Goal: Task Accomplishment & Management: Manage account settings

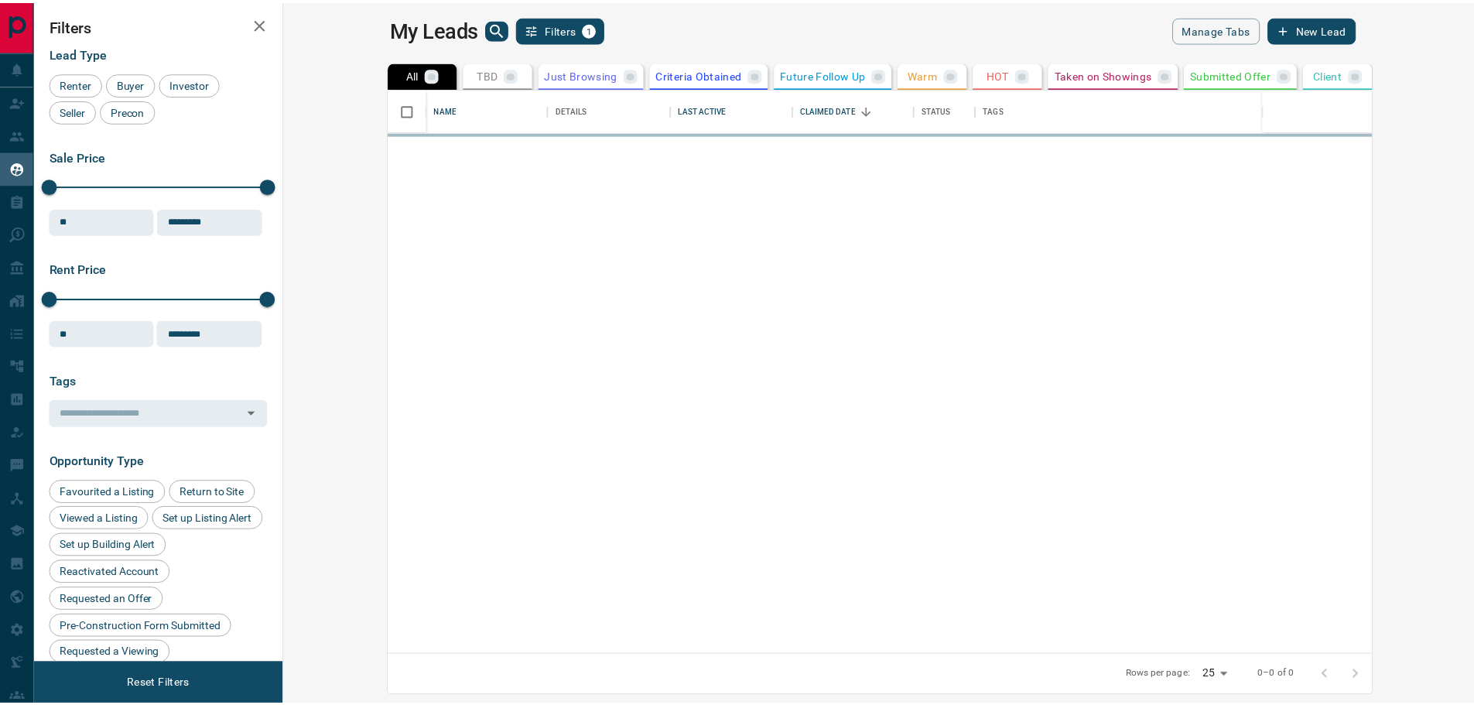
scroll to position [555, 1181]
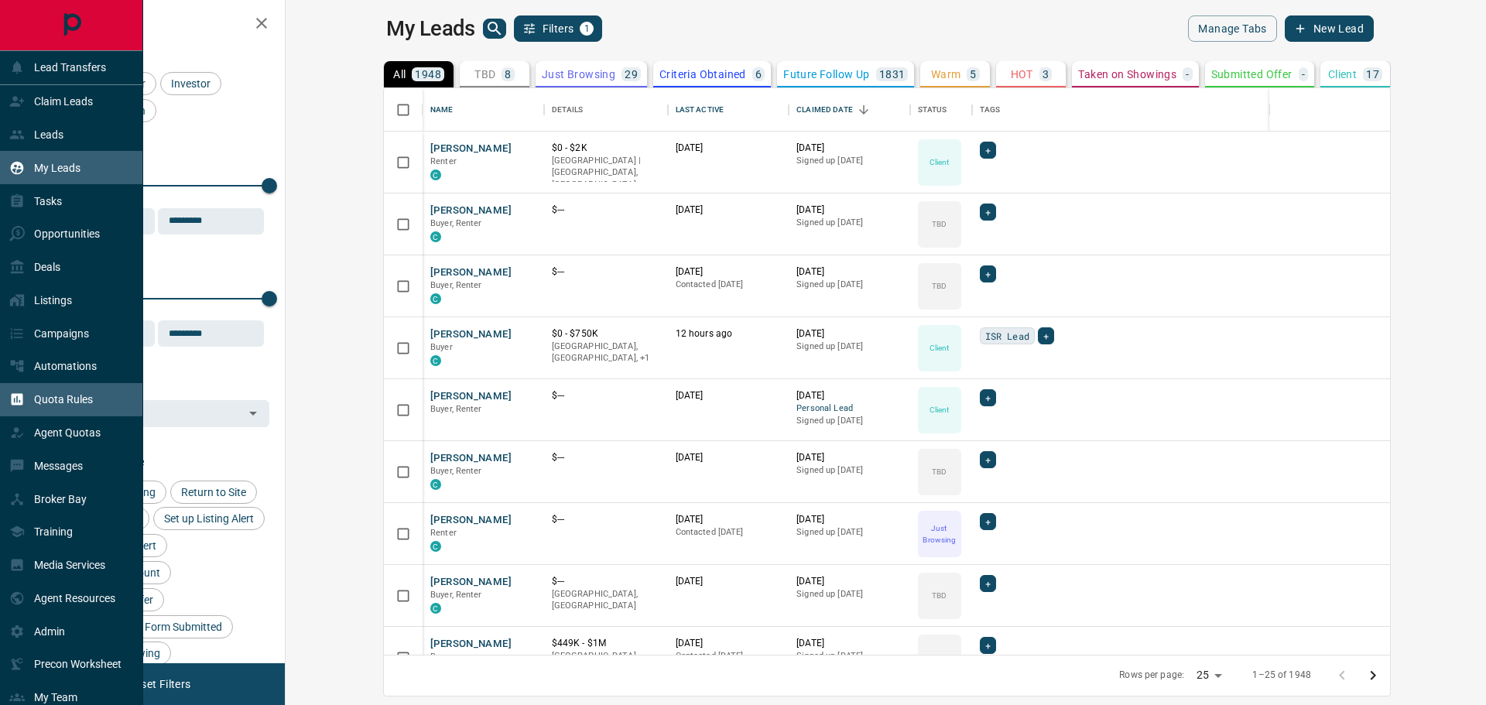
click at [75, 405] on p "Quota Rules" at bounding box center [63, 399] width 59 height 12
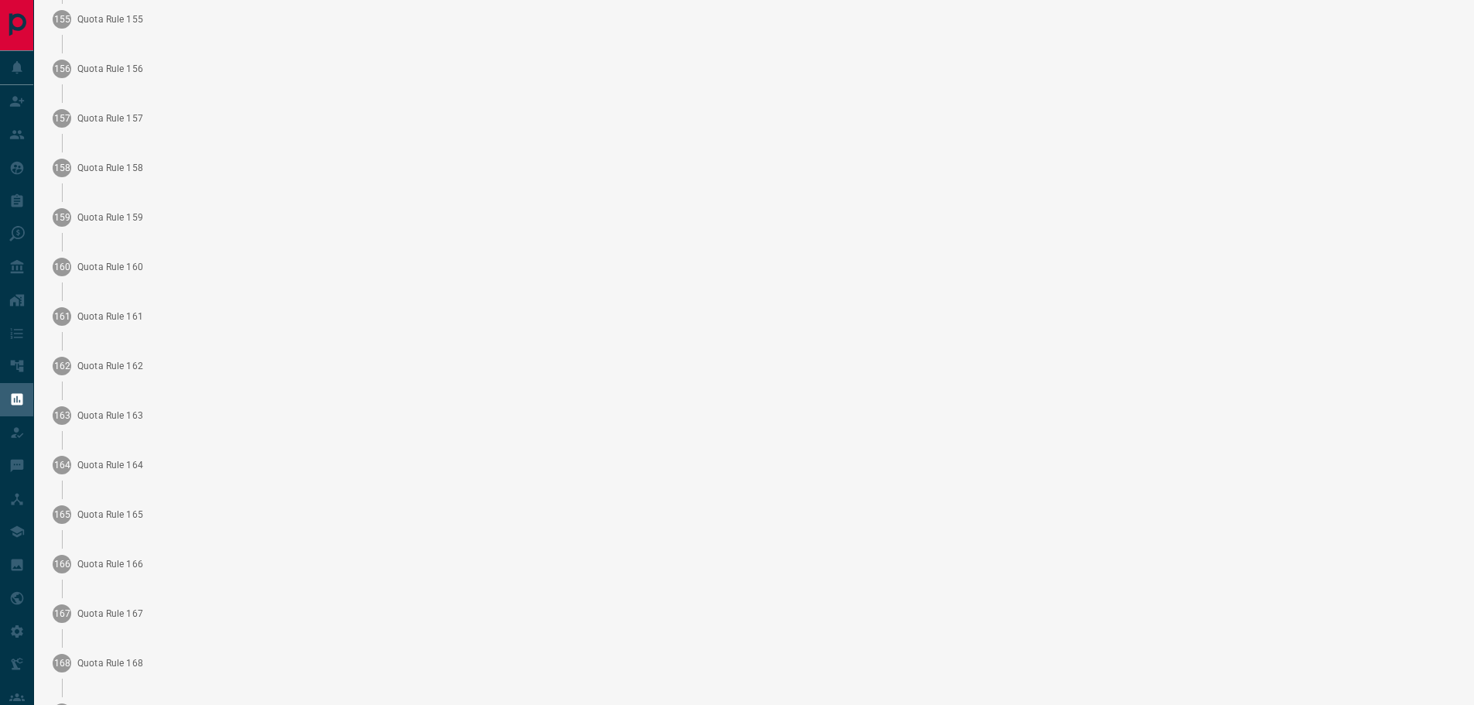
scroll to position [19213, 0]
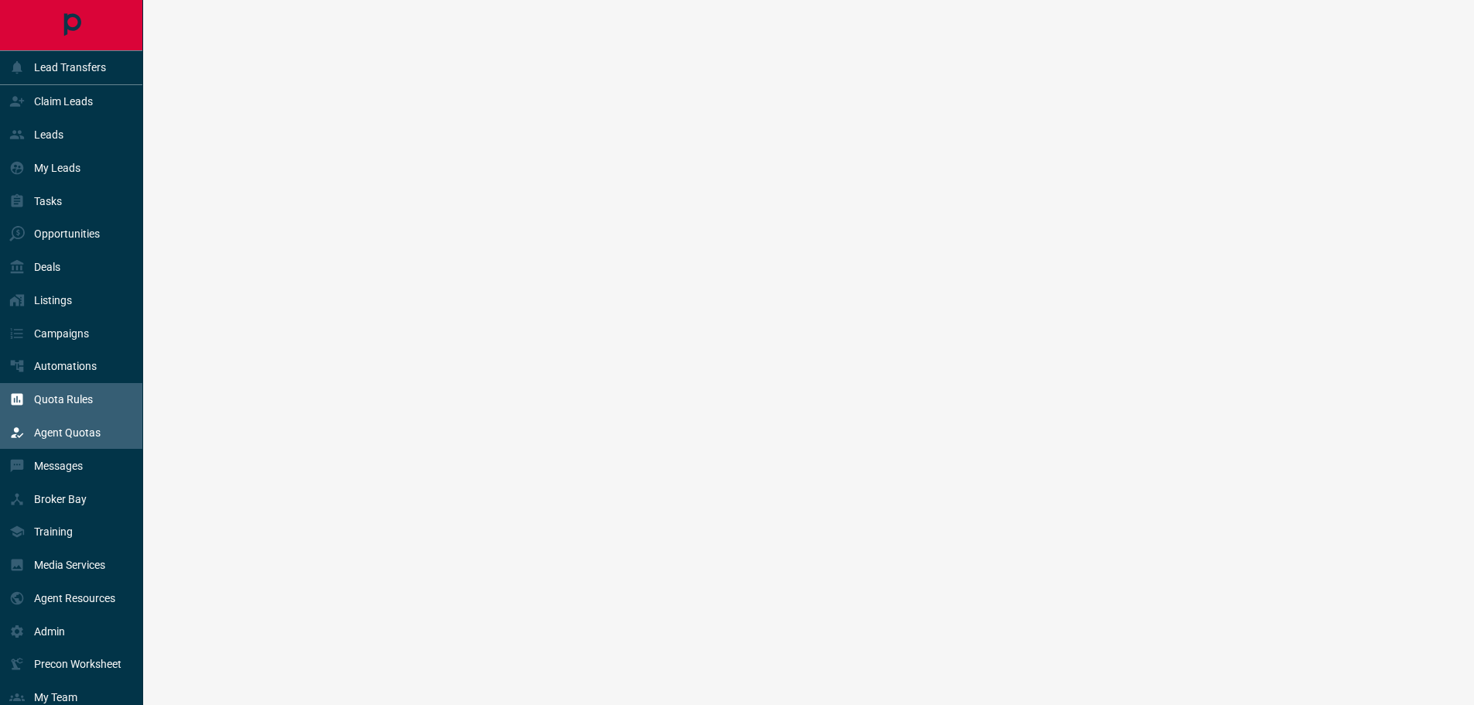
click at [81, 439] on p "Agent Quotas" at bounding box center [67, 432] width 67 height 12
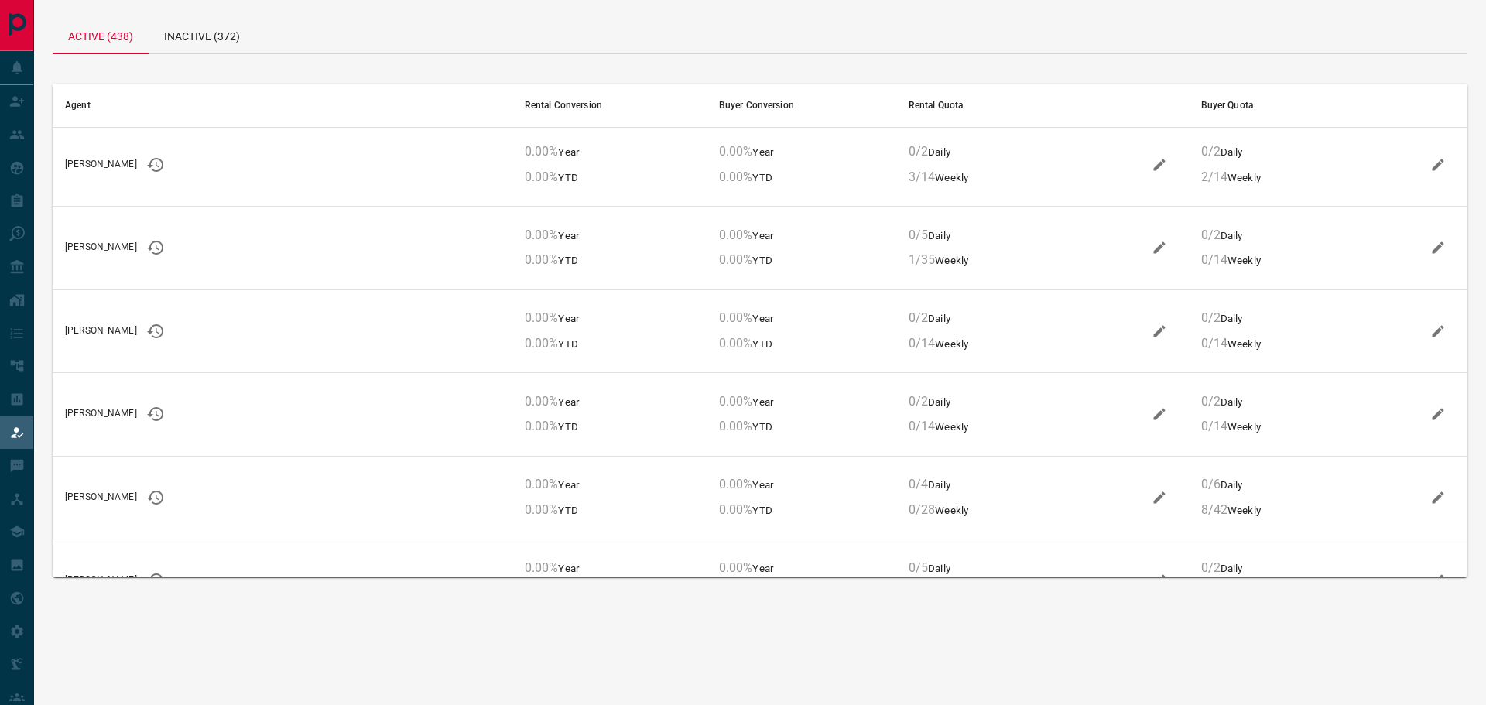
scroll to position [10321, 0]
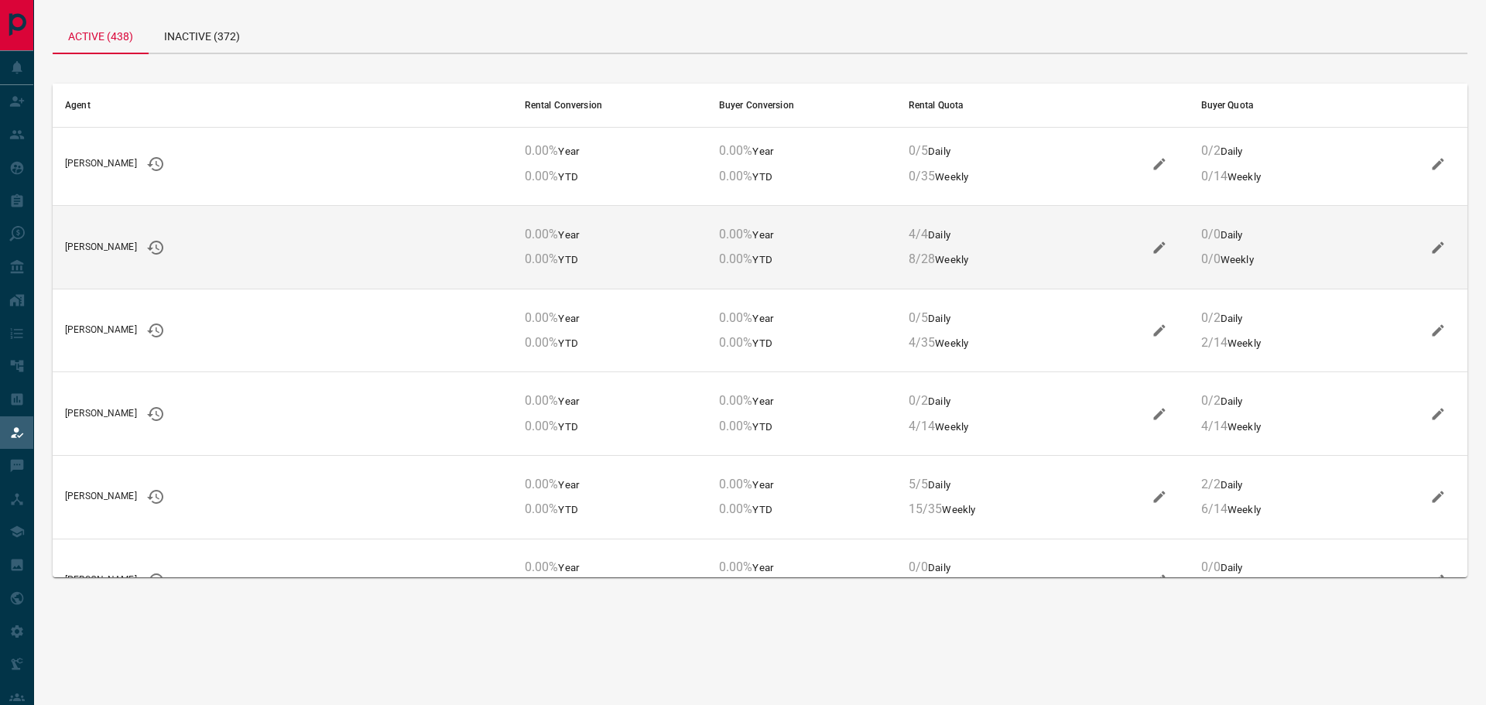
click at [1432, 242] on icon "button" at bounding box center [1437, 247] width 15 height 15
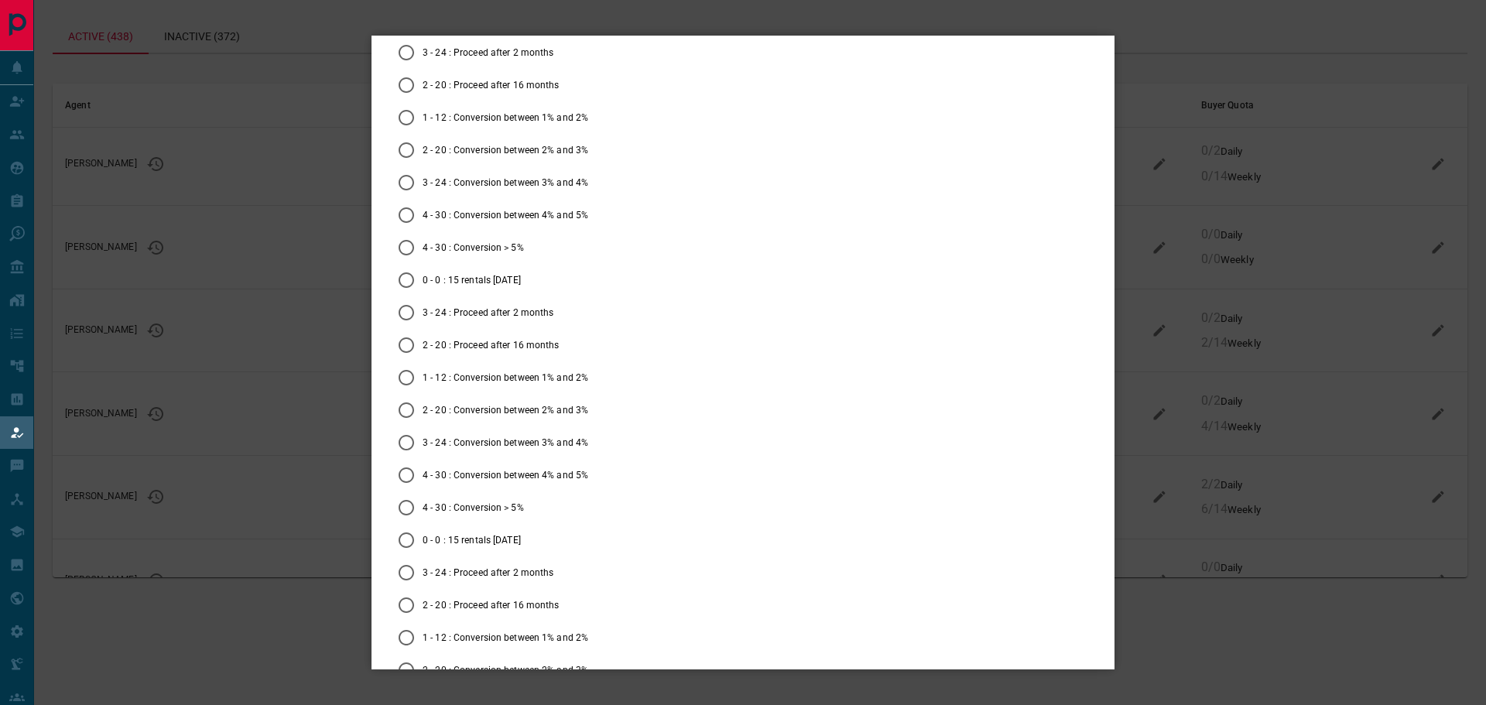
scroll to position [0, 0]
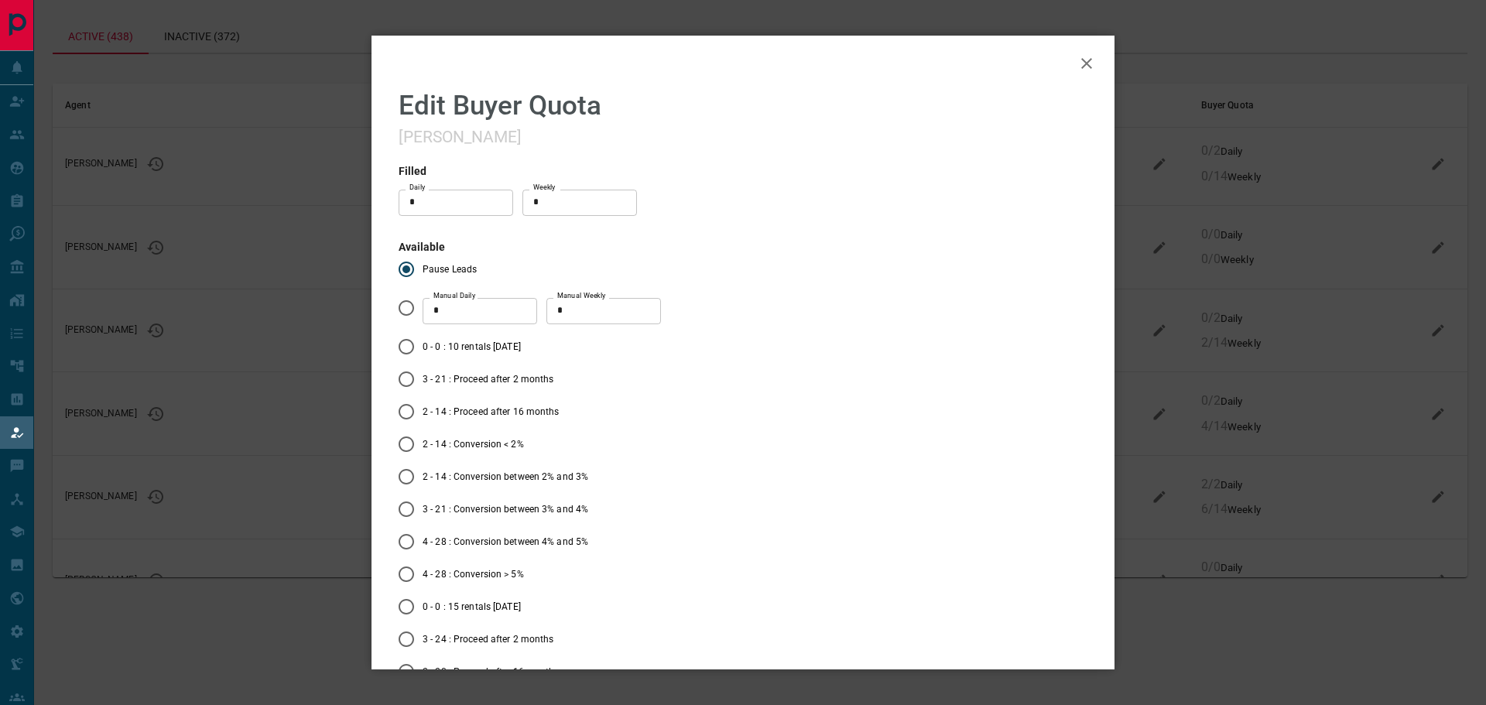
click at [1078, 61] on icon "button" at bounding box center [1086, 63] width 19 height 19
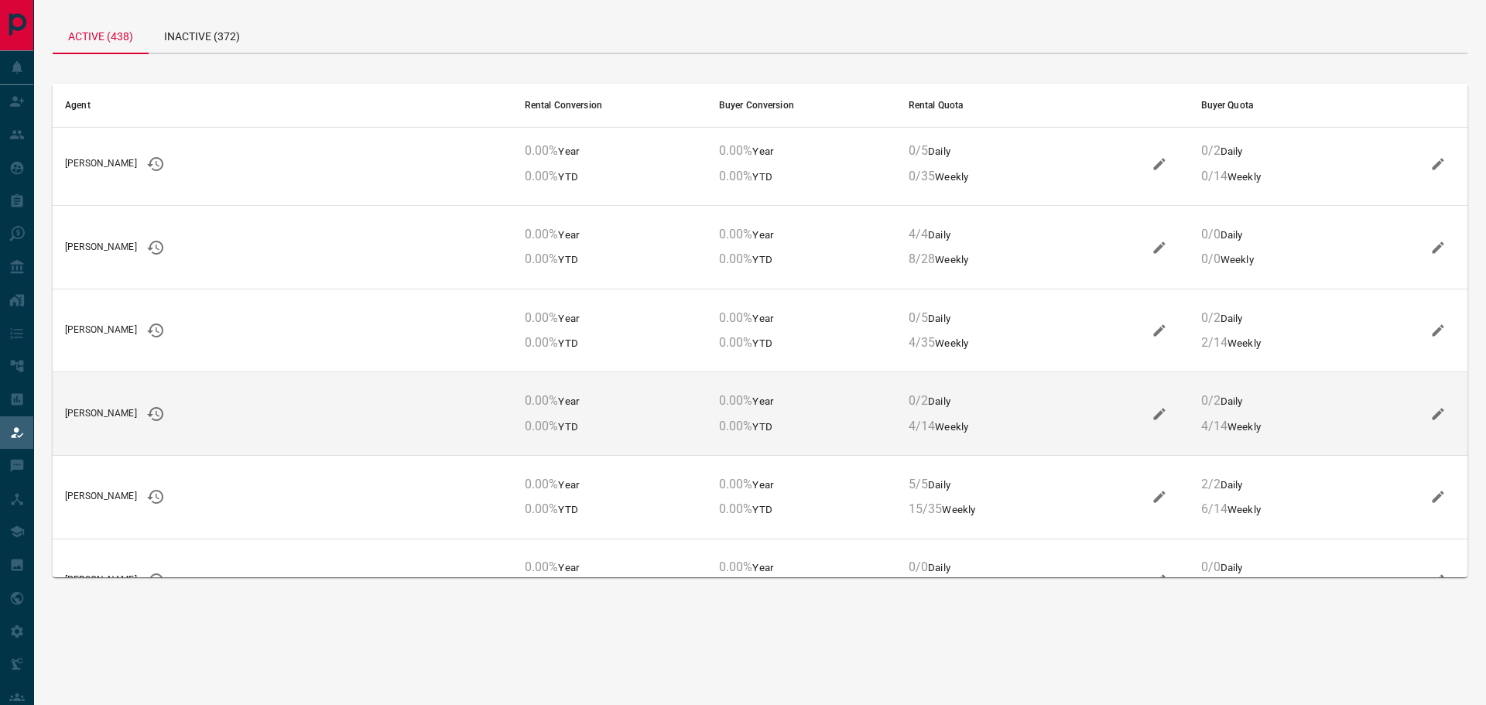
click at [1432, 416] on icon "button" at bounding box center [1438, 414] width 12 height 12
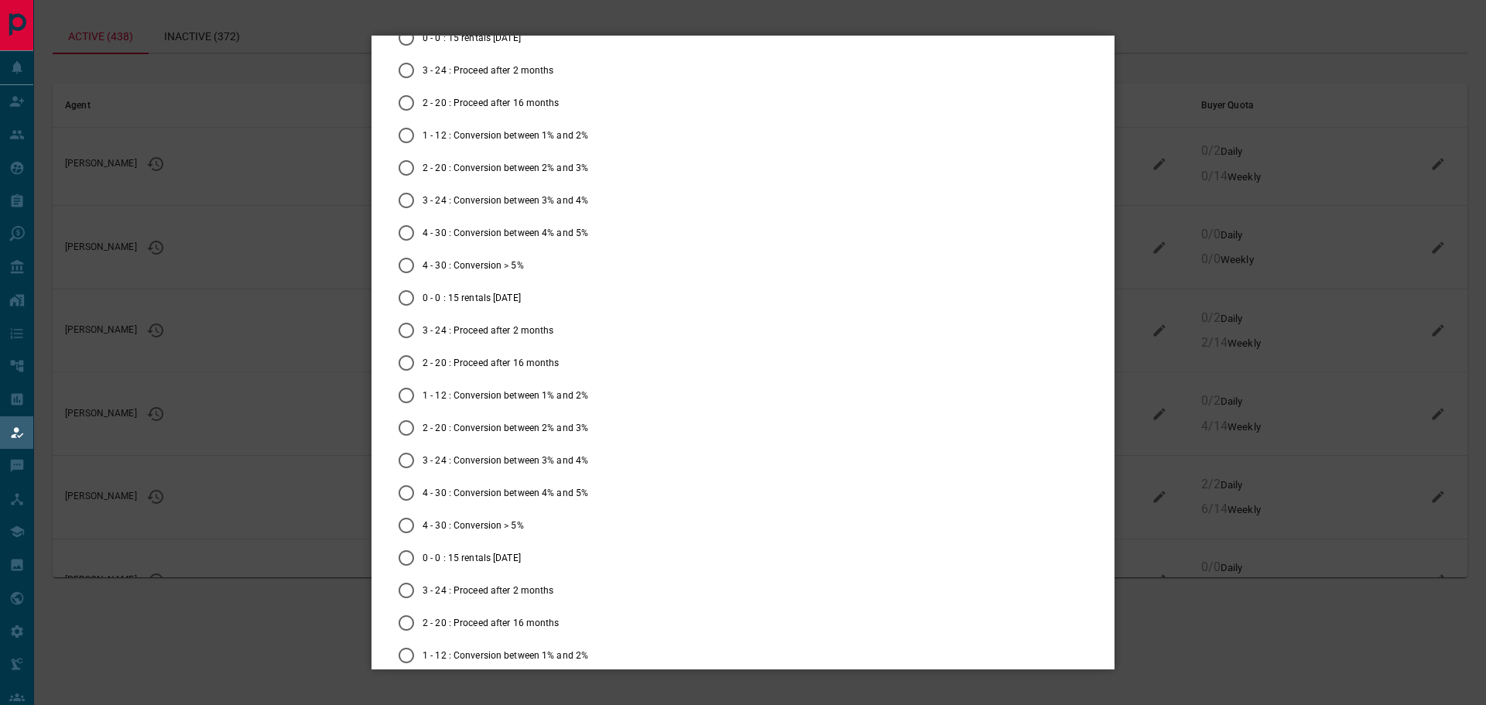
scroll to position [15474, 0]
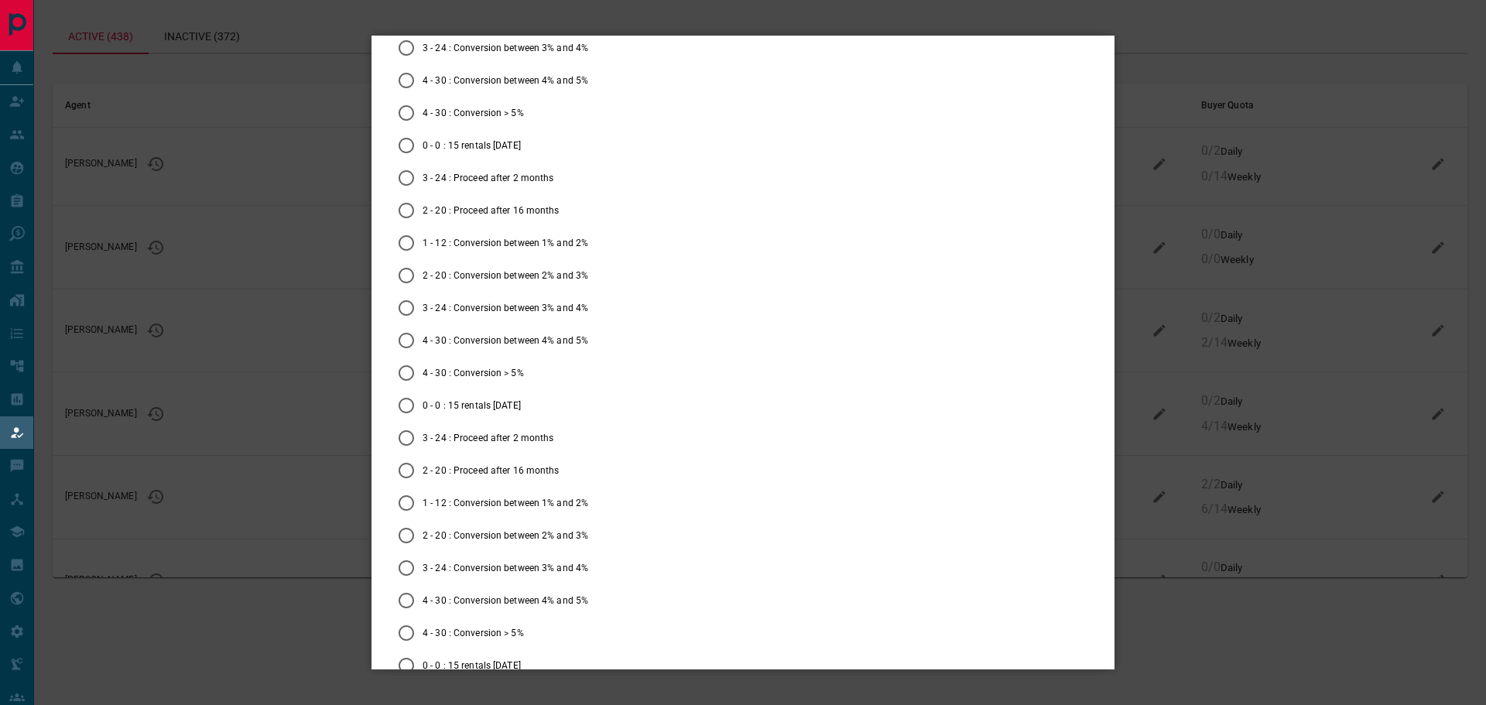
click at [1102, 224] on div "Edit buyer Quota [PERSON_NAME] Filled Daily * Daily Weekly * Weekly Available P…" at bounding box center [743, 352] width 1486 height 705
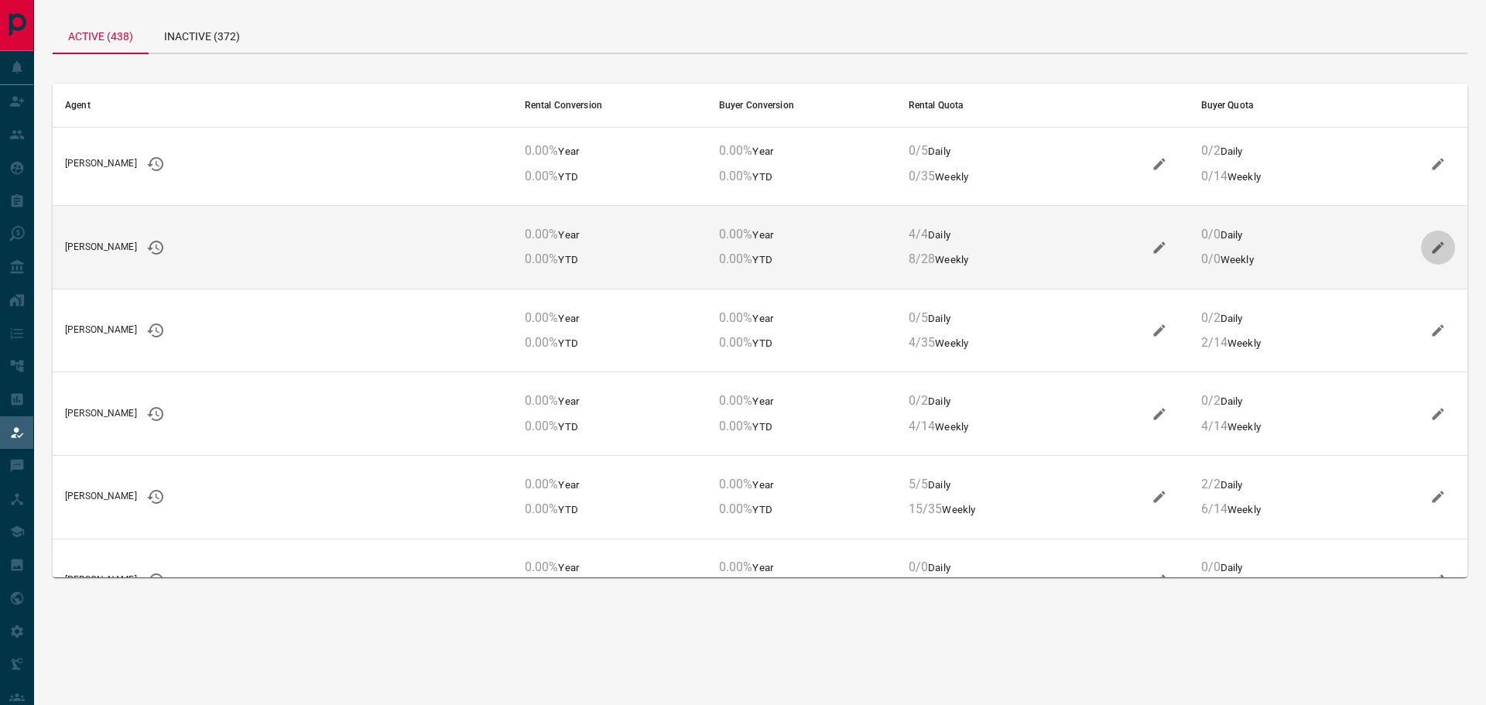
click at [1430, 242] on icon "button" at bounding box center [1437, 247] width 15 height 15
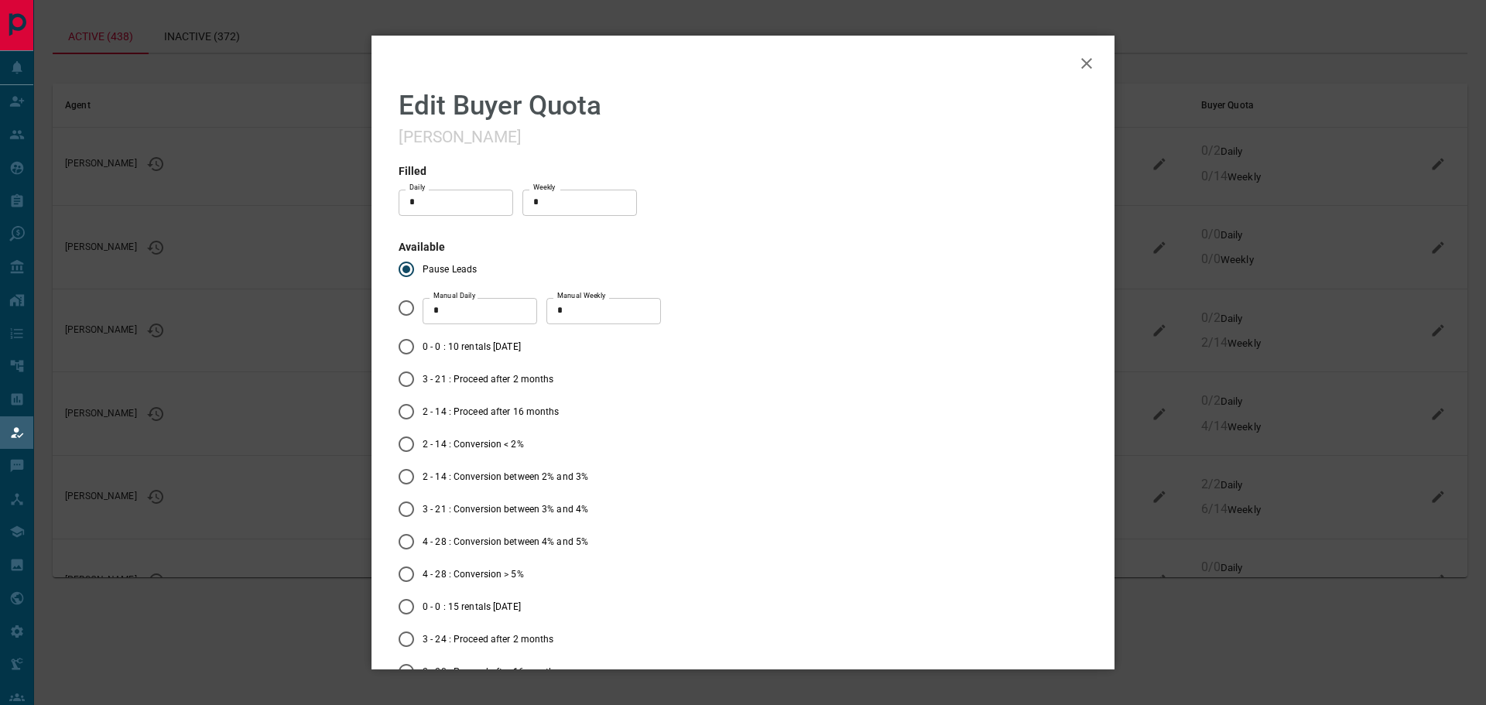
click at [1079, 63] on icon "button" at bounding box center [1086, 63] width 19 height 19
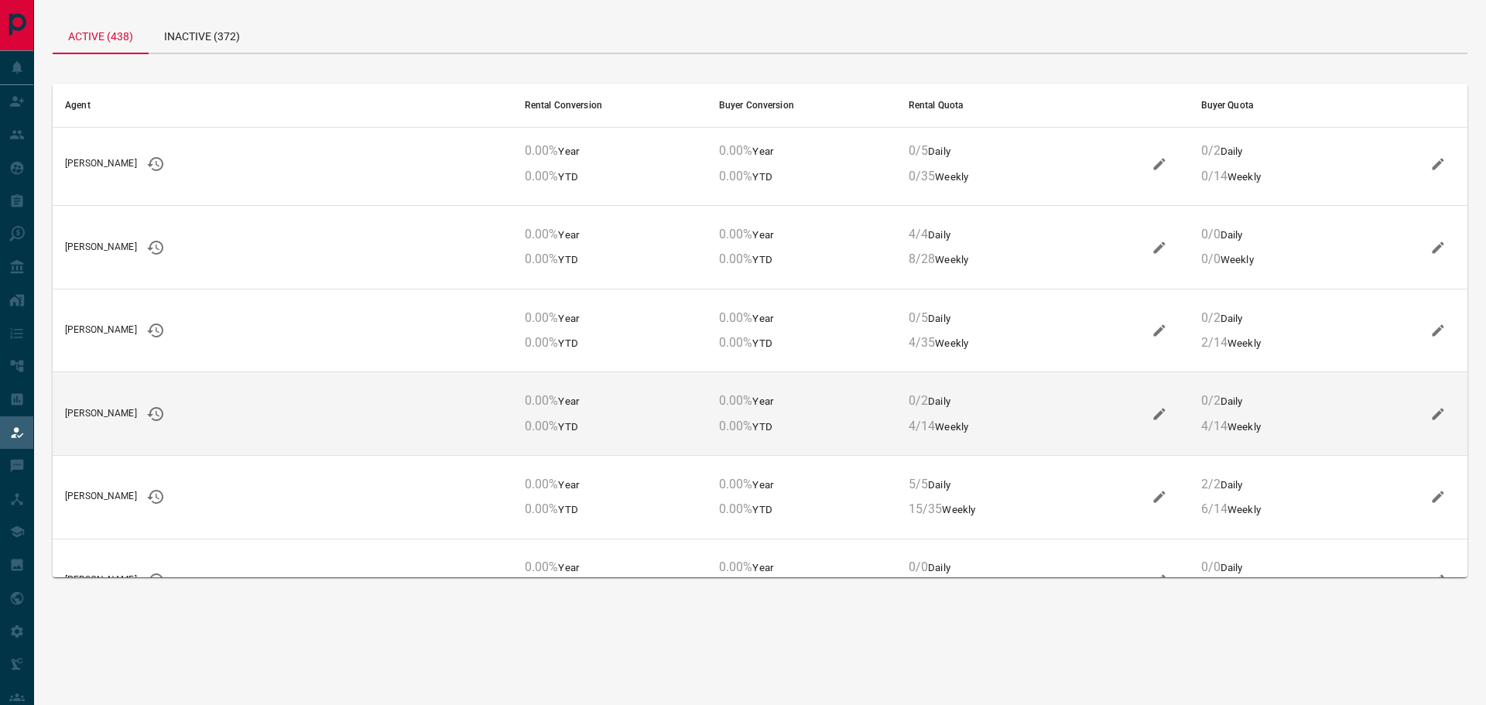
click at [1432, 415] on icon "button" at bounding box center [1438, 414] width 12 height 12
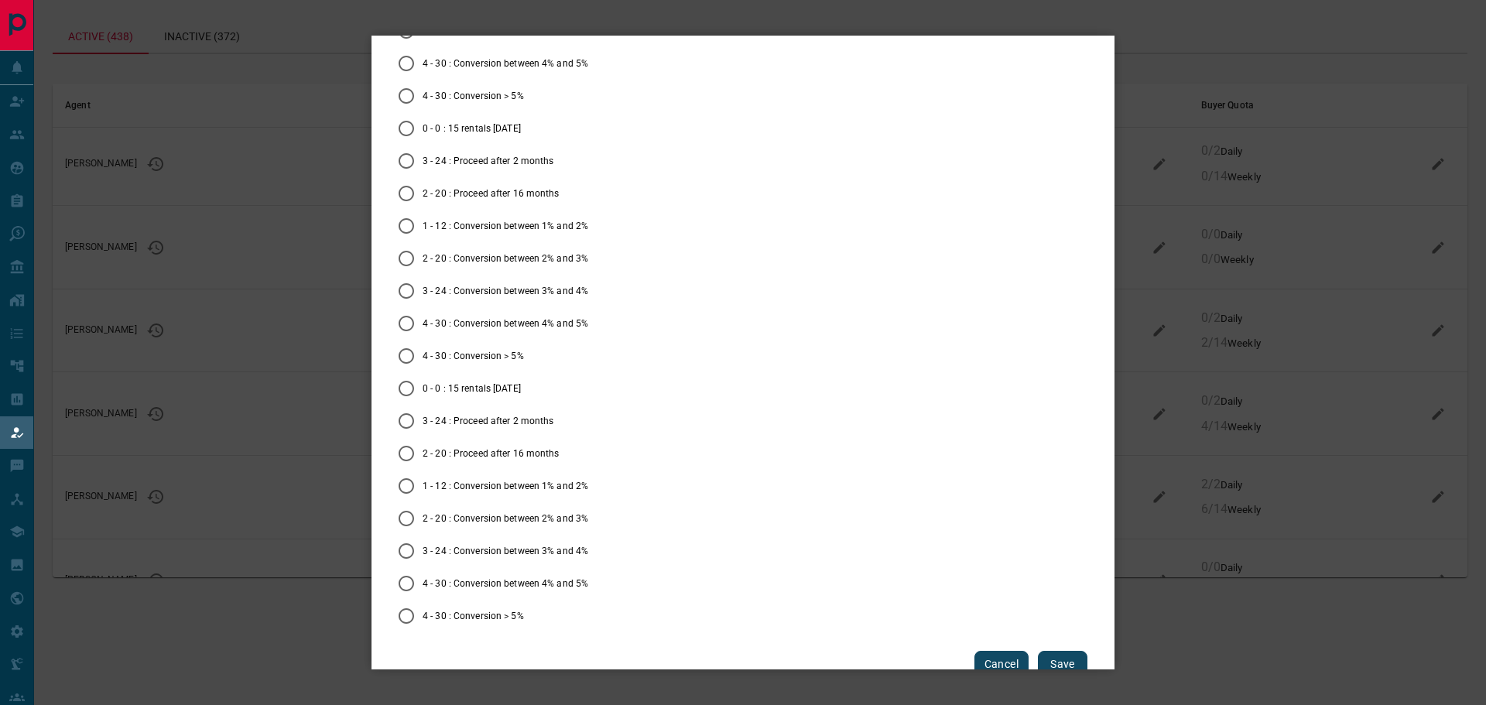
scroll to position [15805, 0]
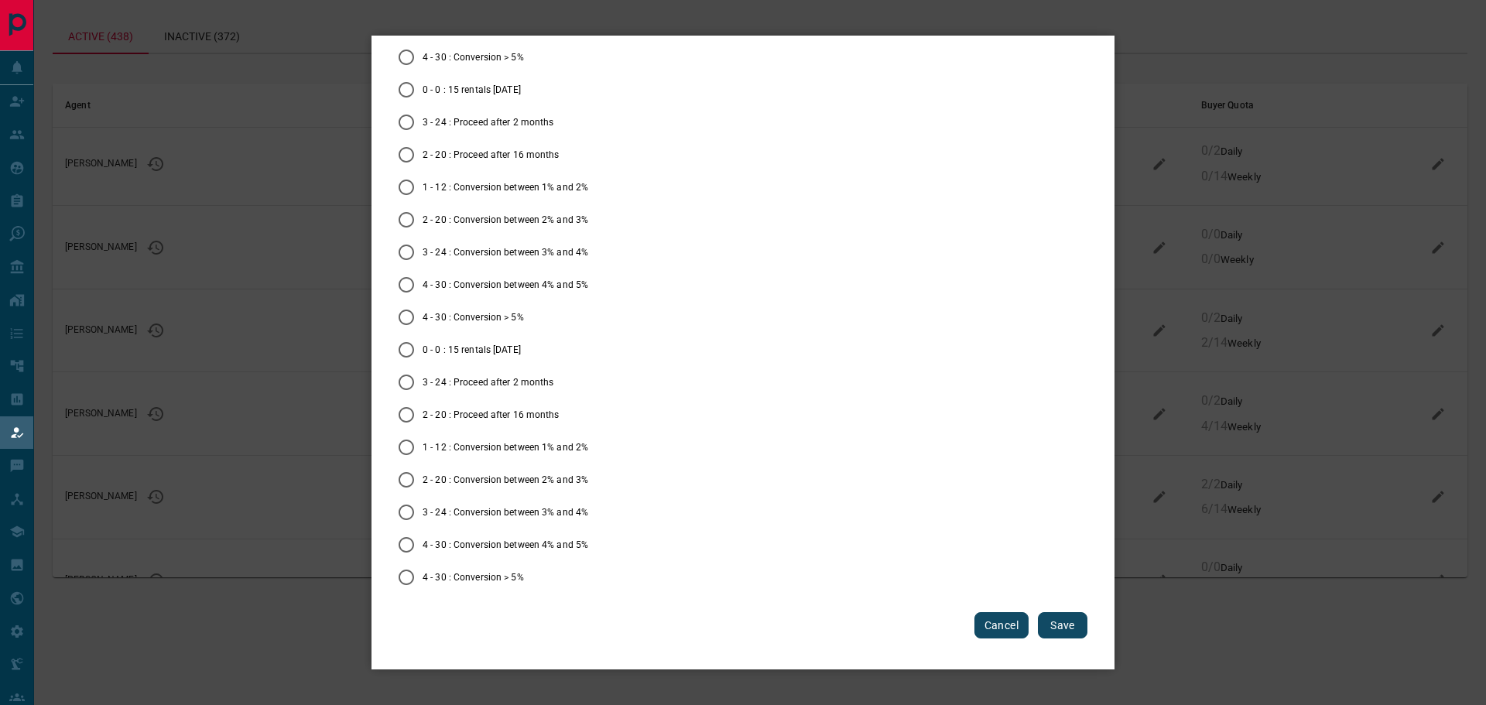
click at [985, 615] on button "Cancel" at bounding box center [1001, 625] width 54 height 26
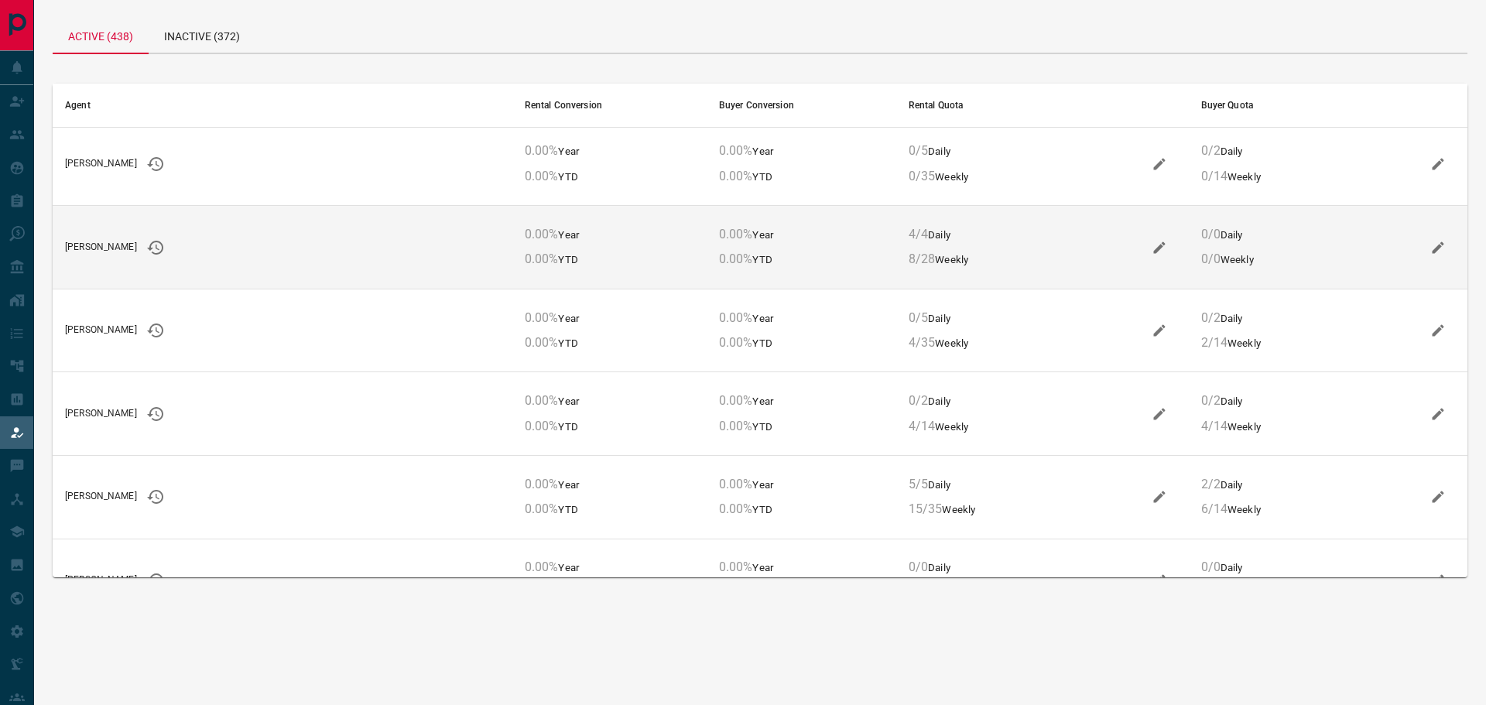
click at [1430, 246] on icon "button" at bounding box center [1437, 247] width 15 height 15
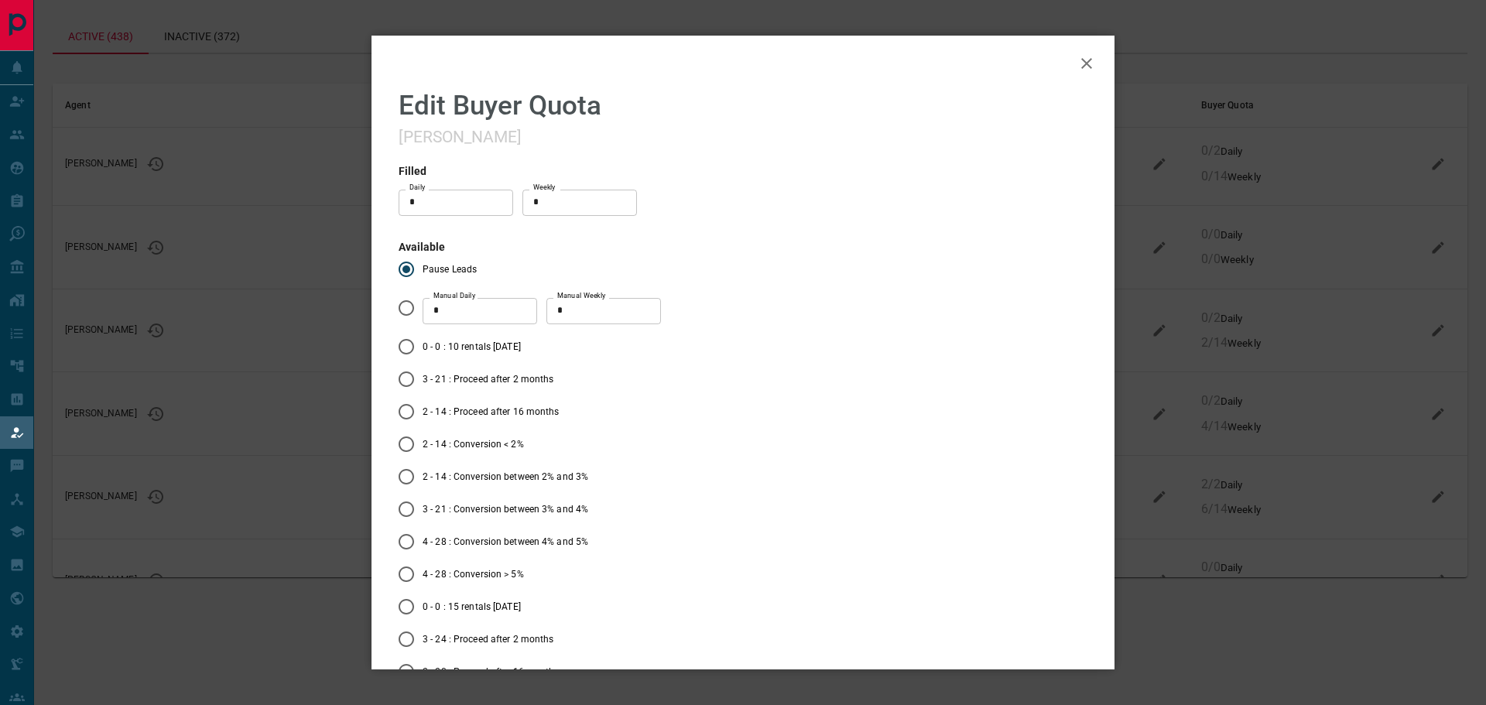
click at [545, 205] on input "*" at bounding box center [579, 203] width 115 height 26
click at [576, 200] on input "*" at bounding box center [579, 203] width 115 height 26
type input "*"
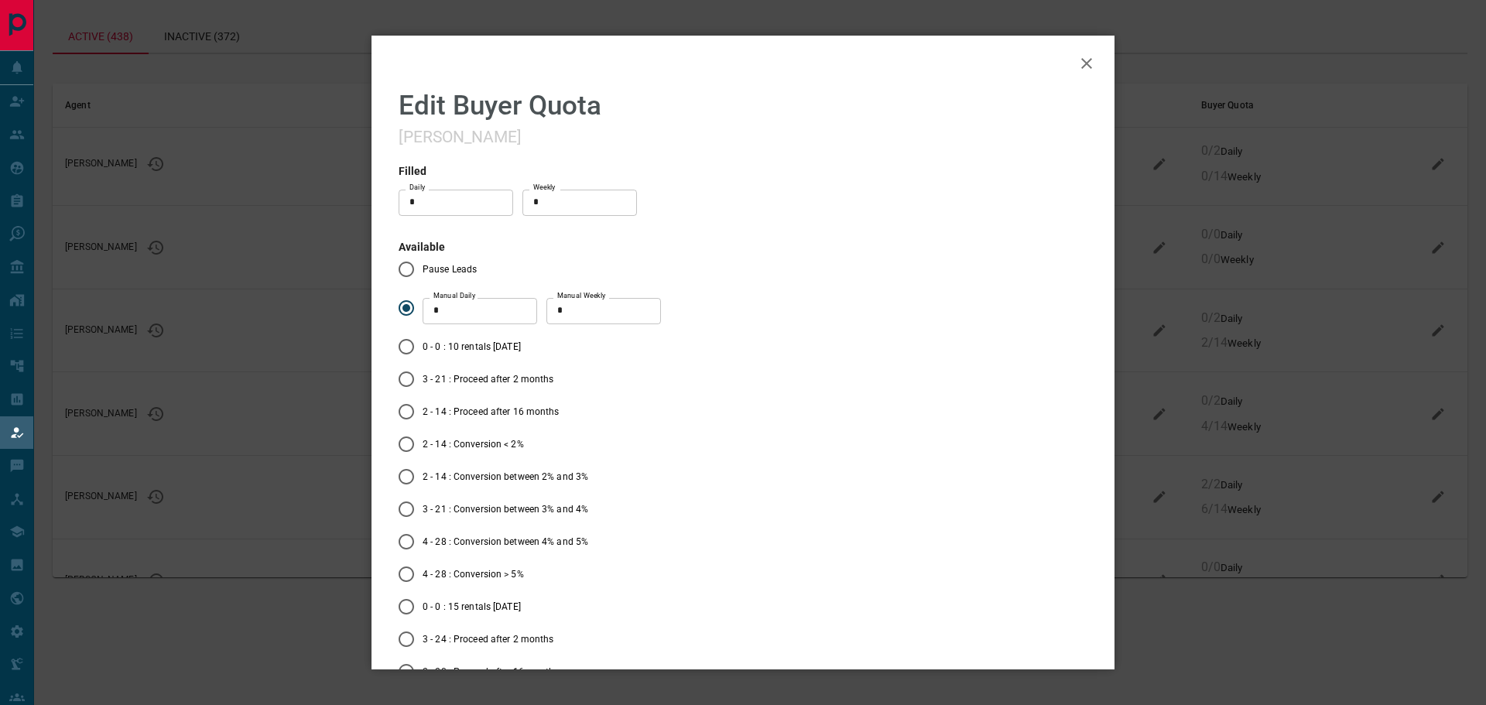
click at [1077, 67] on icon "button" at bounding box center [1086, 63] width 19 height 19
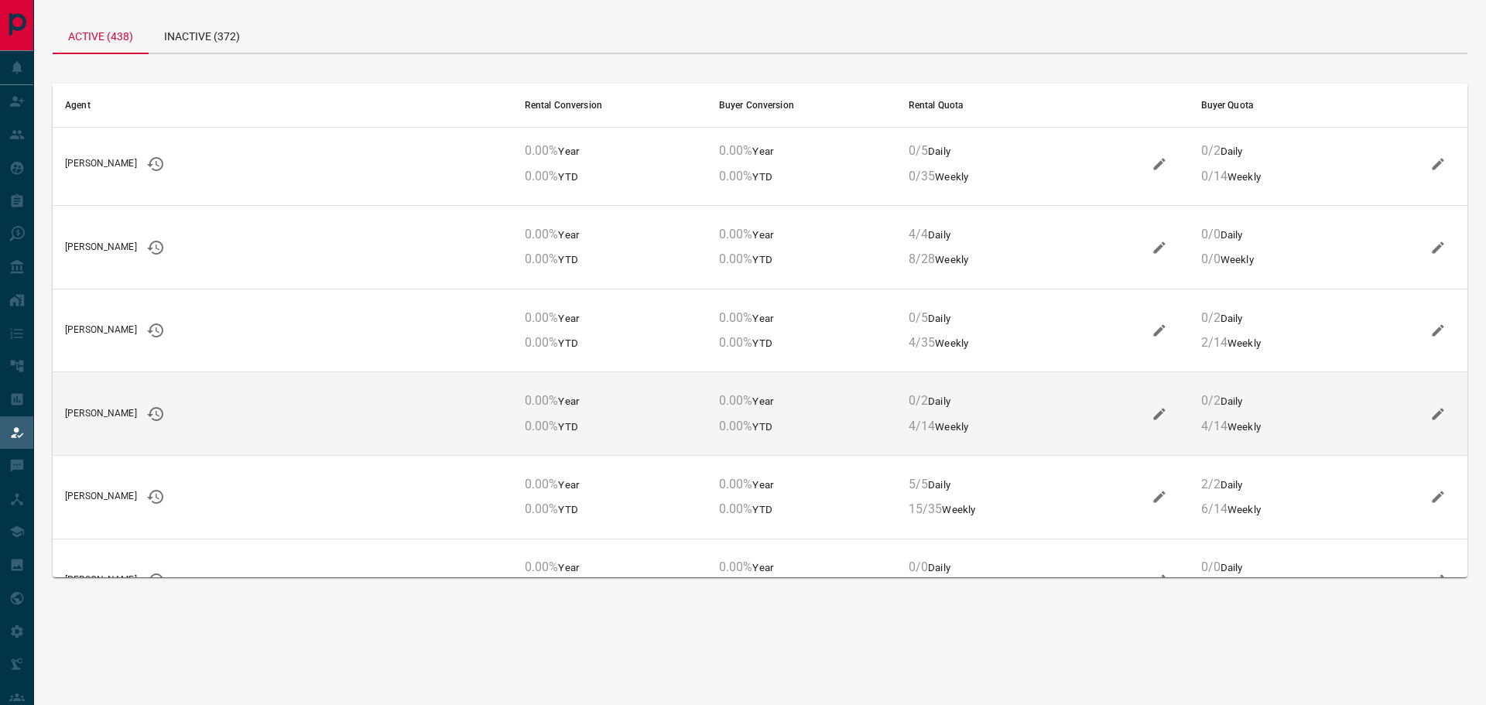
click at [1430, 406] on icon "button" at bounding box center [1437, 413] width 15 height 15
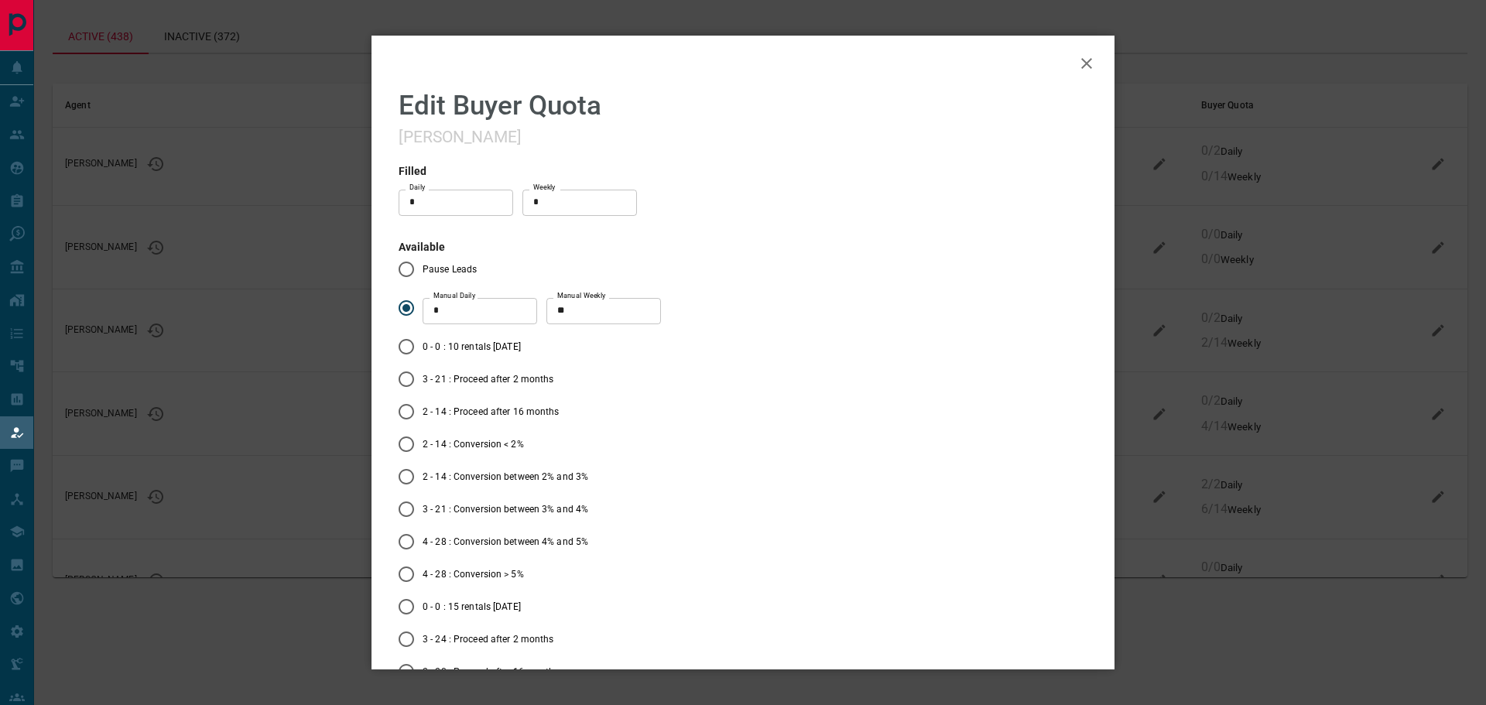
click at [1081, 63] on icon "button" at bounding box center [1086, 63] width 11 height 11
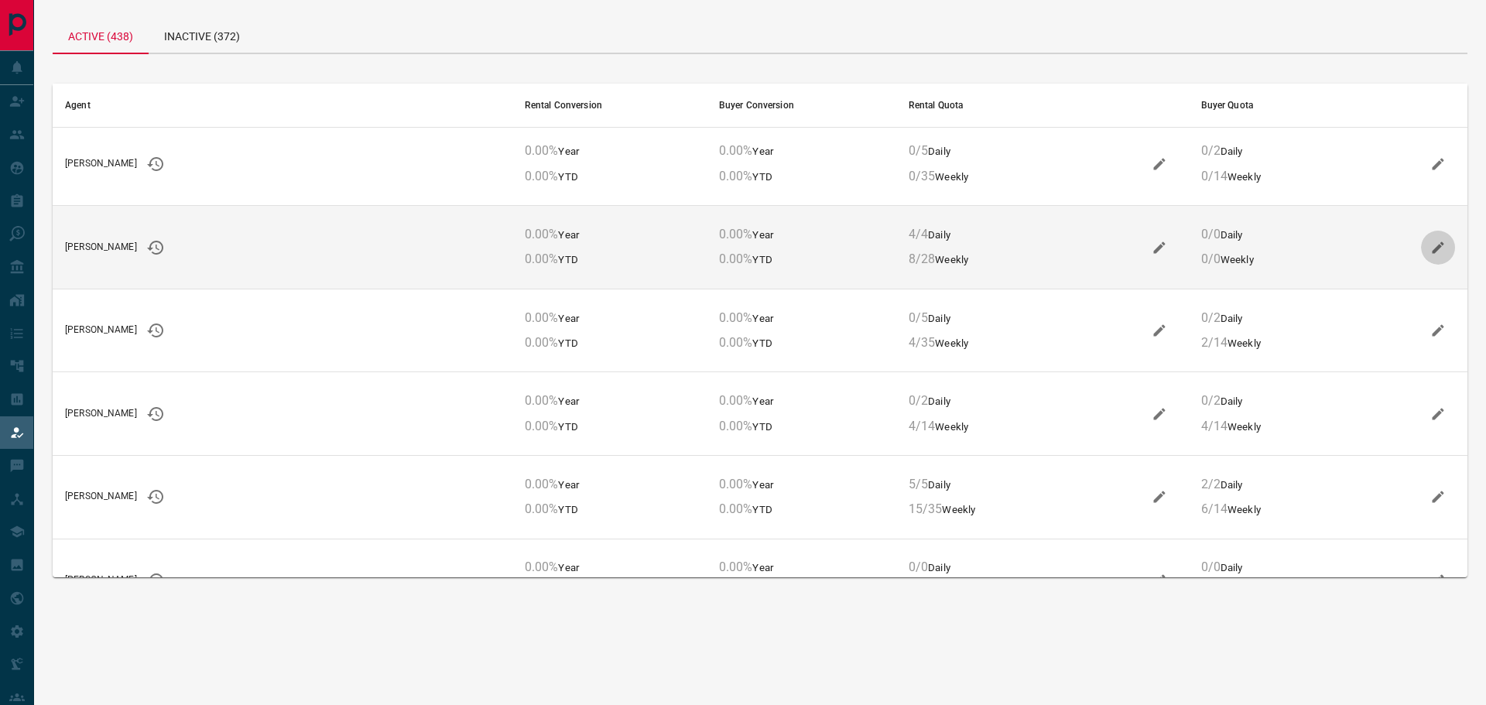
click at [1421, 246] on button "button" at bounding box center [1438, 248] width 34 height 34
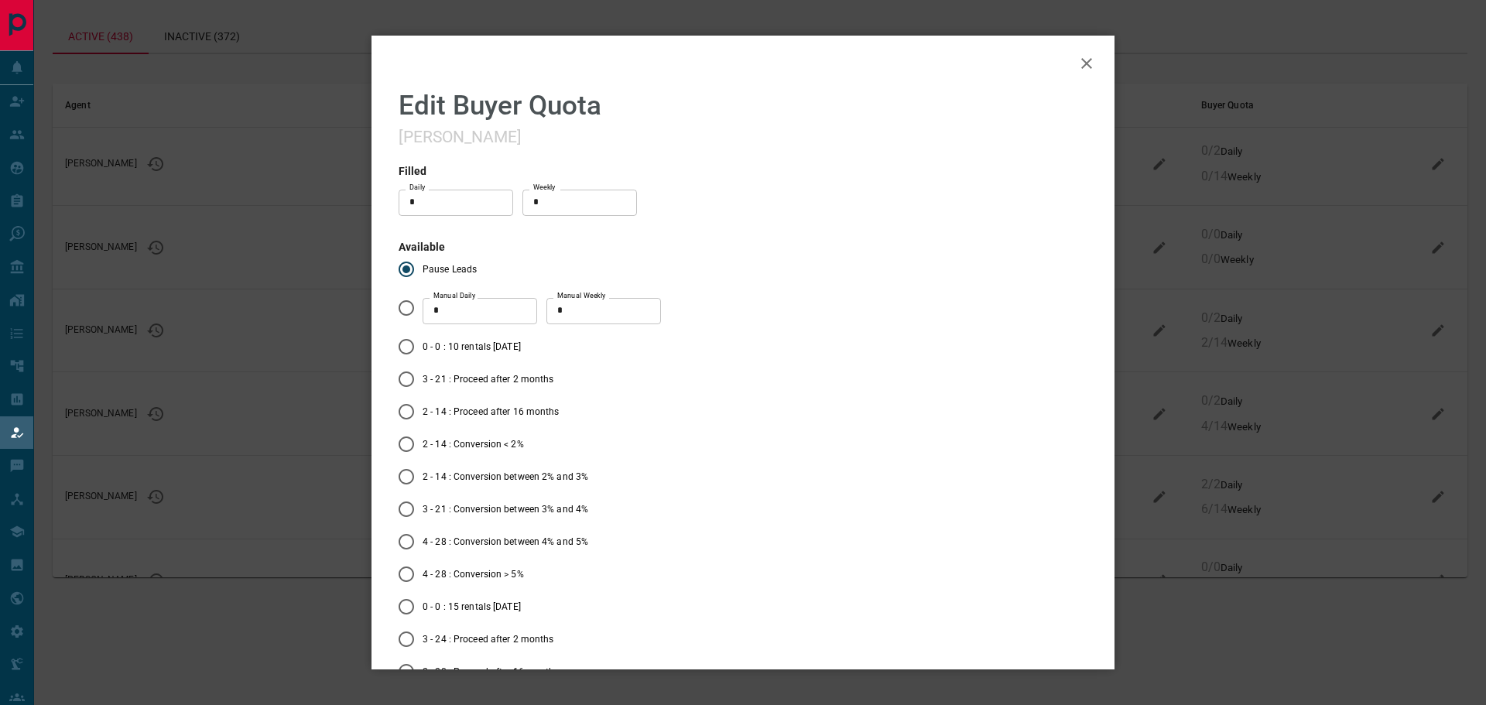
click at [598, 203] on input "*" at bounding box center [579, 203] width 115 height 26
type input "*"
click at [446, 311] on input "*" at bounding box center [479, 311] width 115 height 26
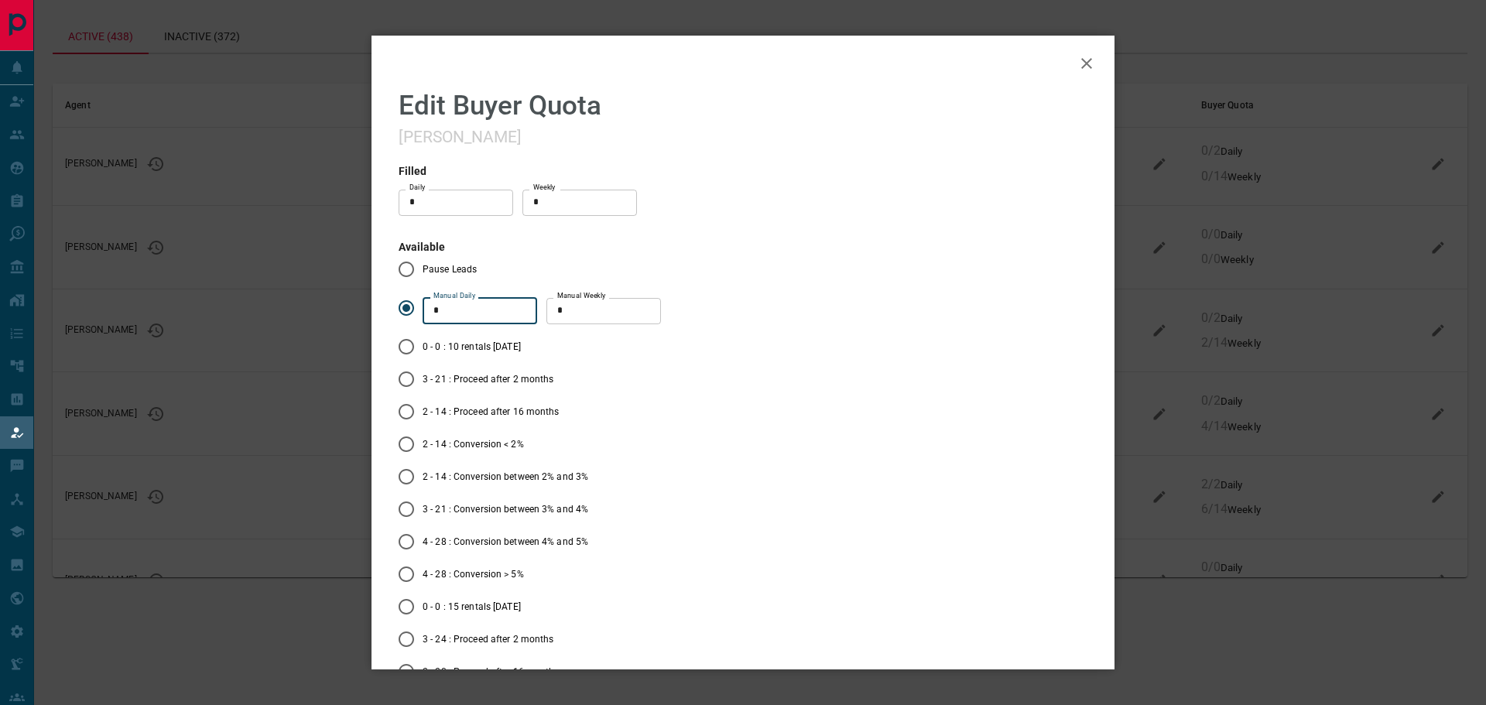
click at [446, 311] on input "*" at bounding box center [479, 311] width 115 height 26
type input "*"
click at [610, 313] on input "*" at bounding box center [603, 311] width 115 height 26
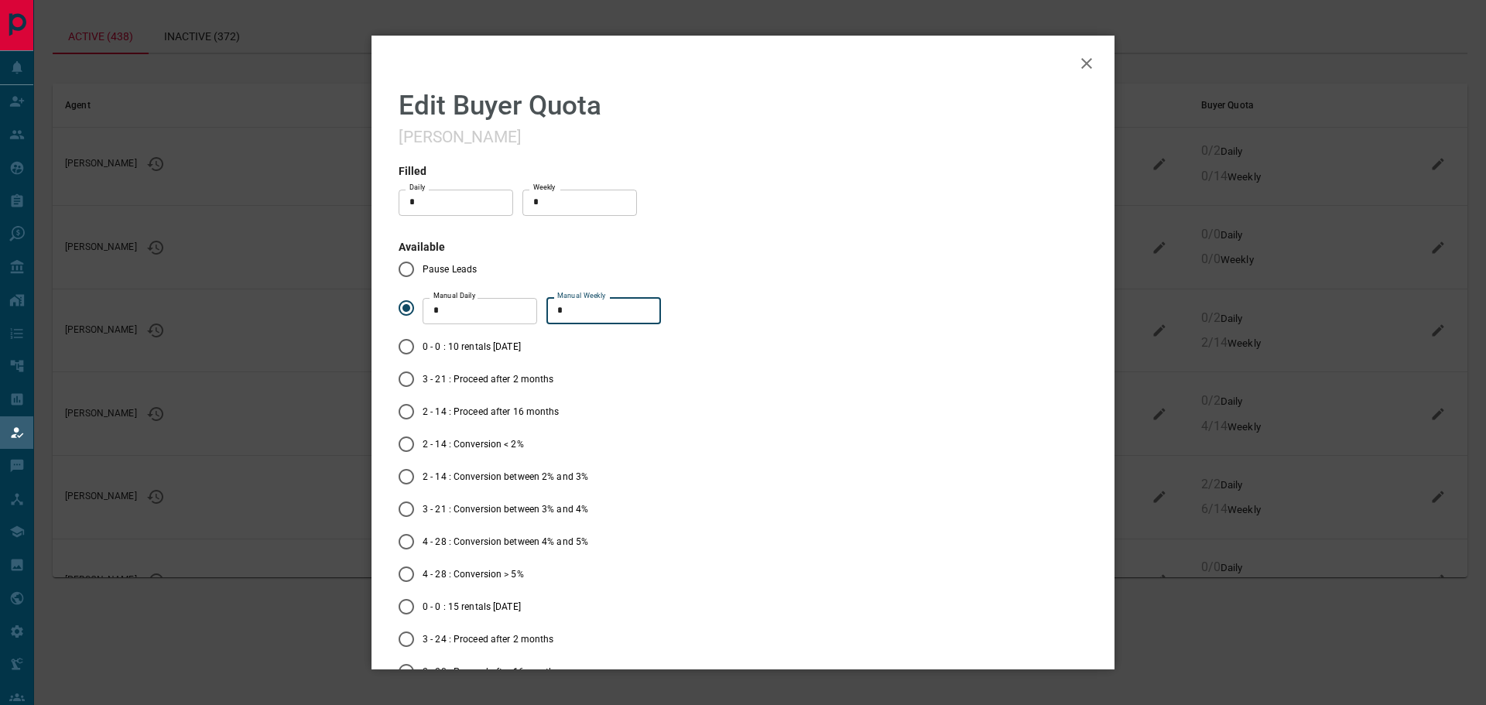
click at [610, 313] on input "*" at bounding box center [603, 311] width 115 height 26
type input "**"
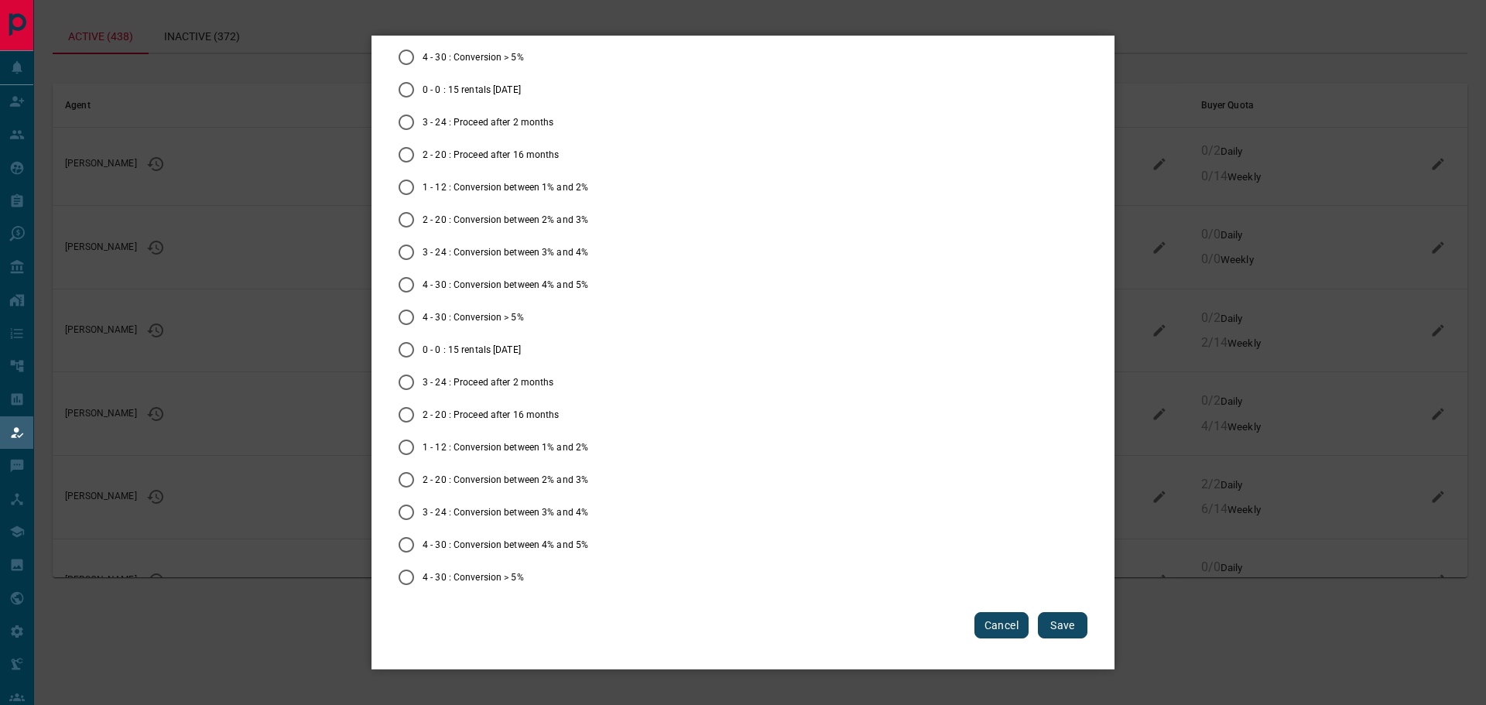
click at [1038, 612] on button "Save" at bounding box center [1063, 625] width 50 height 26
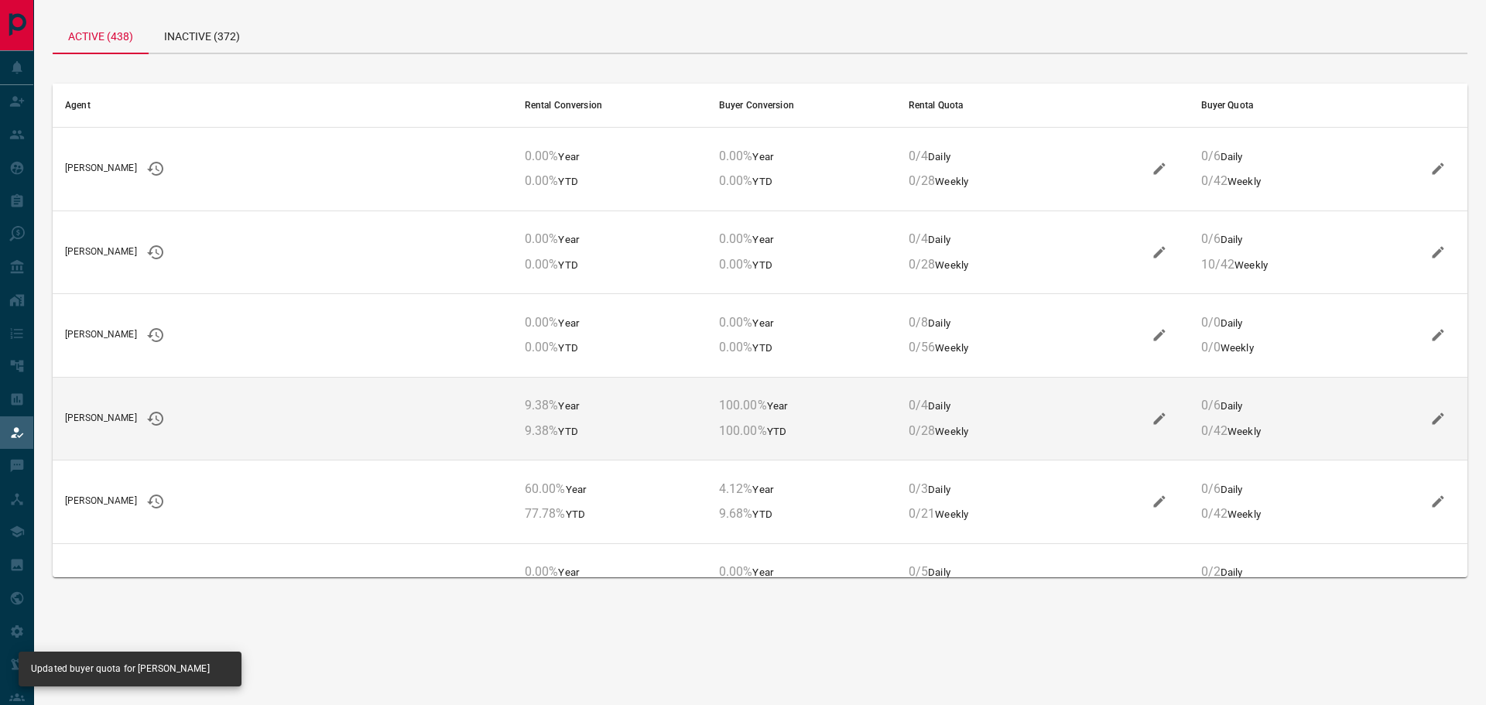
scroll to position [10238, 0]
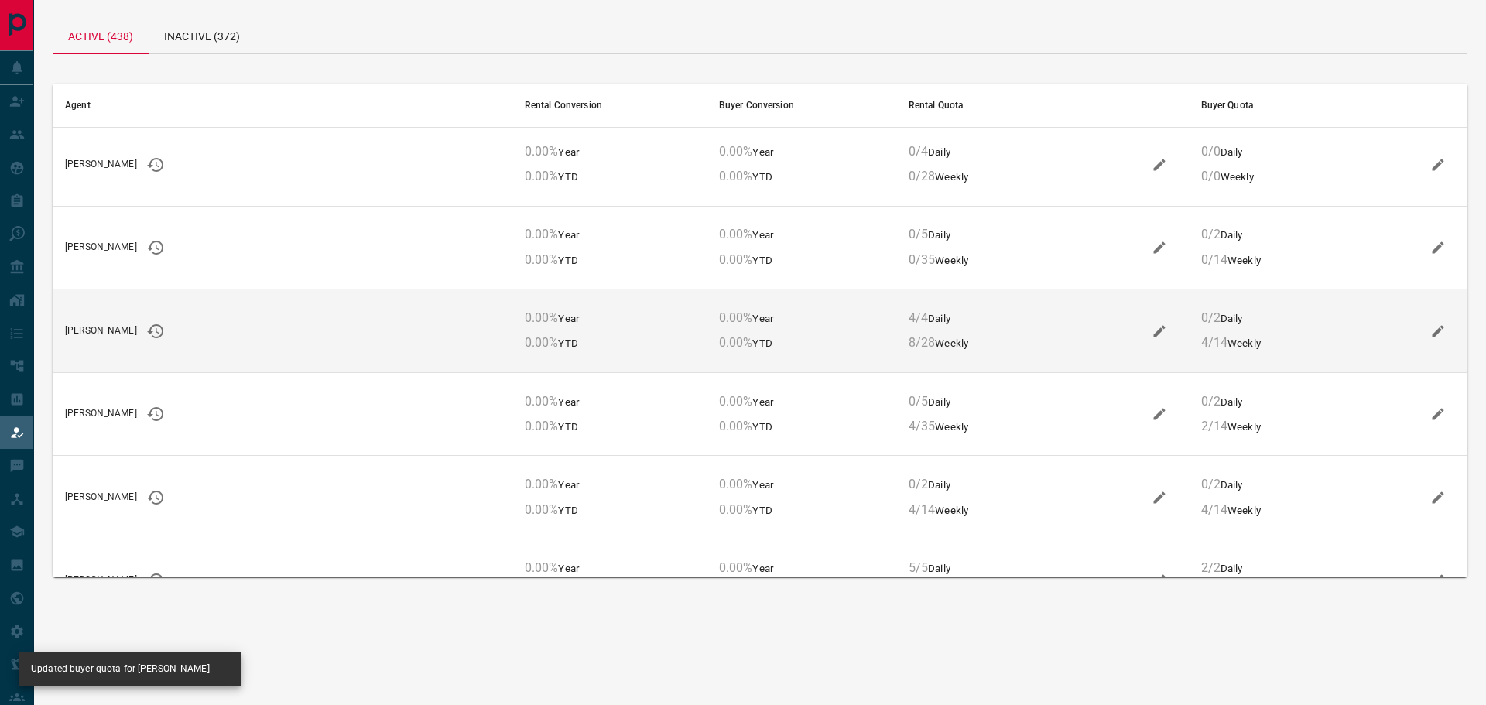
click at [1153, 330] on icon "button" at bounding box center [1159, 331] width 12 height 12
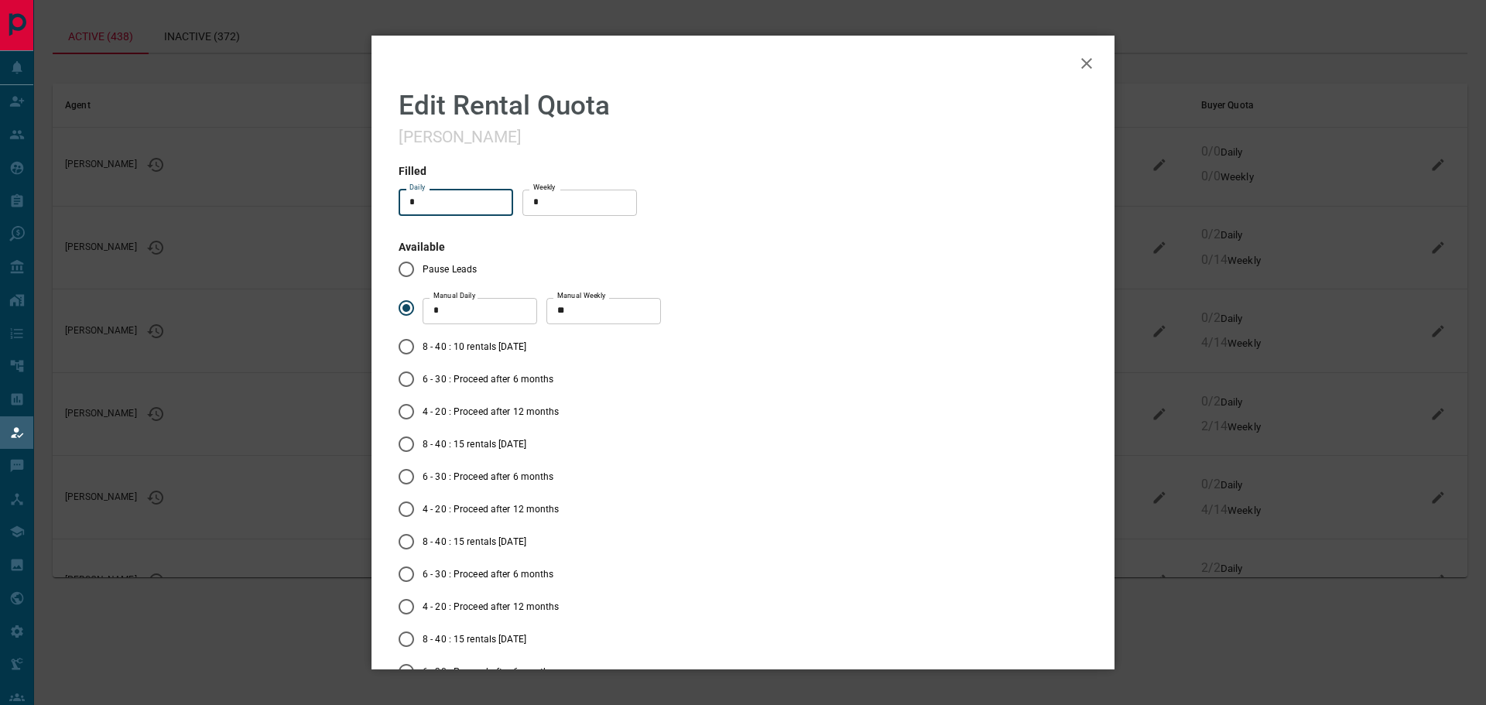
drag, startPoint x: 431, startPoint y: 203, endPoint x: 399, endPoint y: 203, distance: 31.7
click at [399, 203] on input "*" at bounding box center [455, 203] width 115 height 26
click at [1068, 53] on button "button" at bounding box center [1086, 63] width 37 height 37
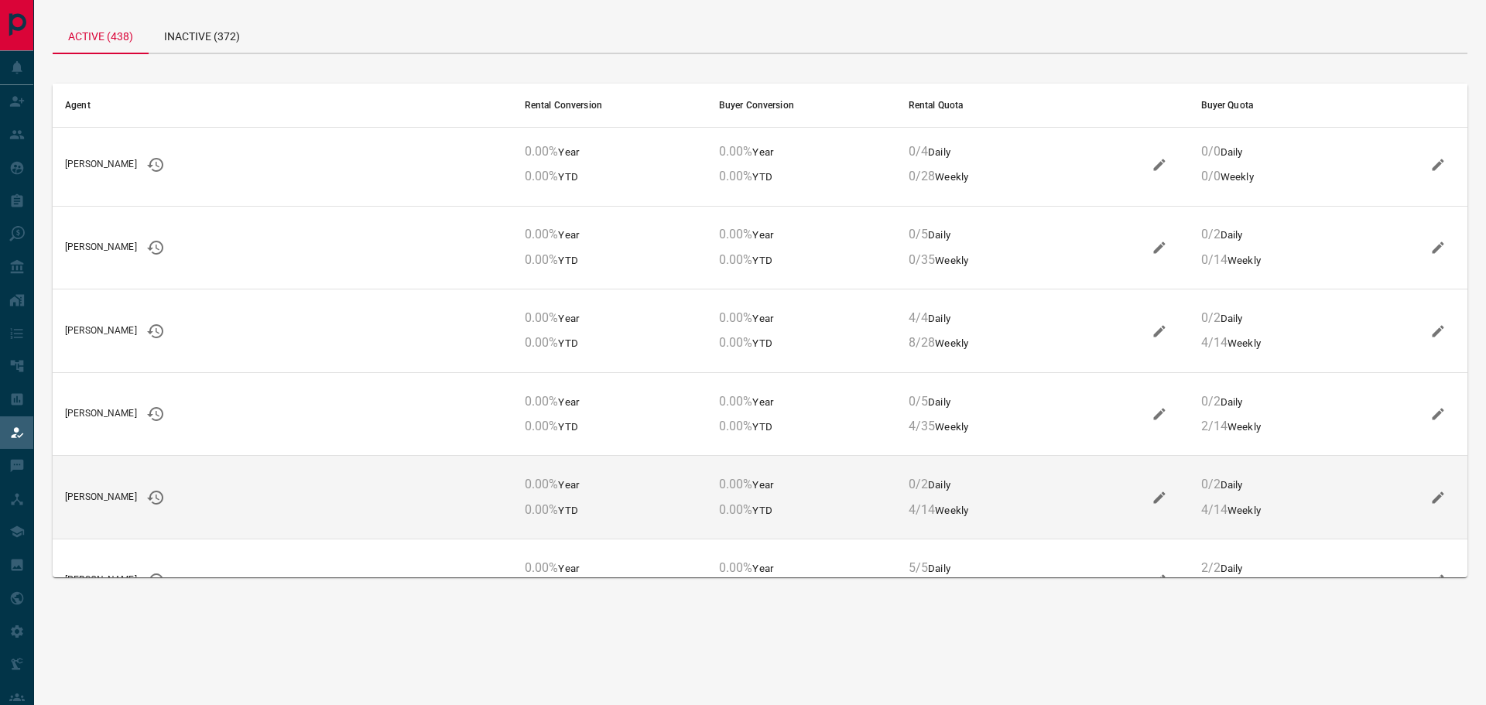
click at [1151, 499] on icon "button" at bounding box center [1158, 497] width 15 height 15
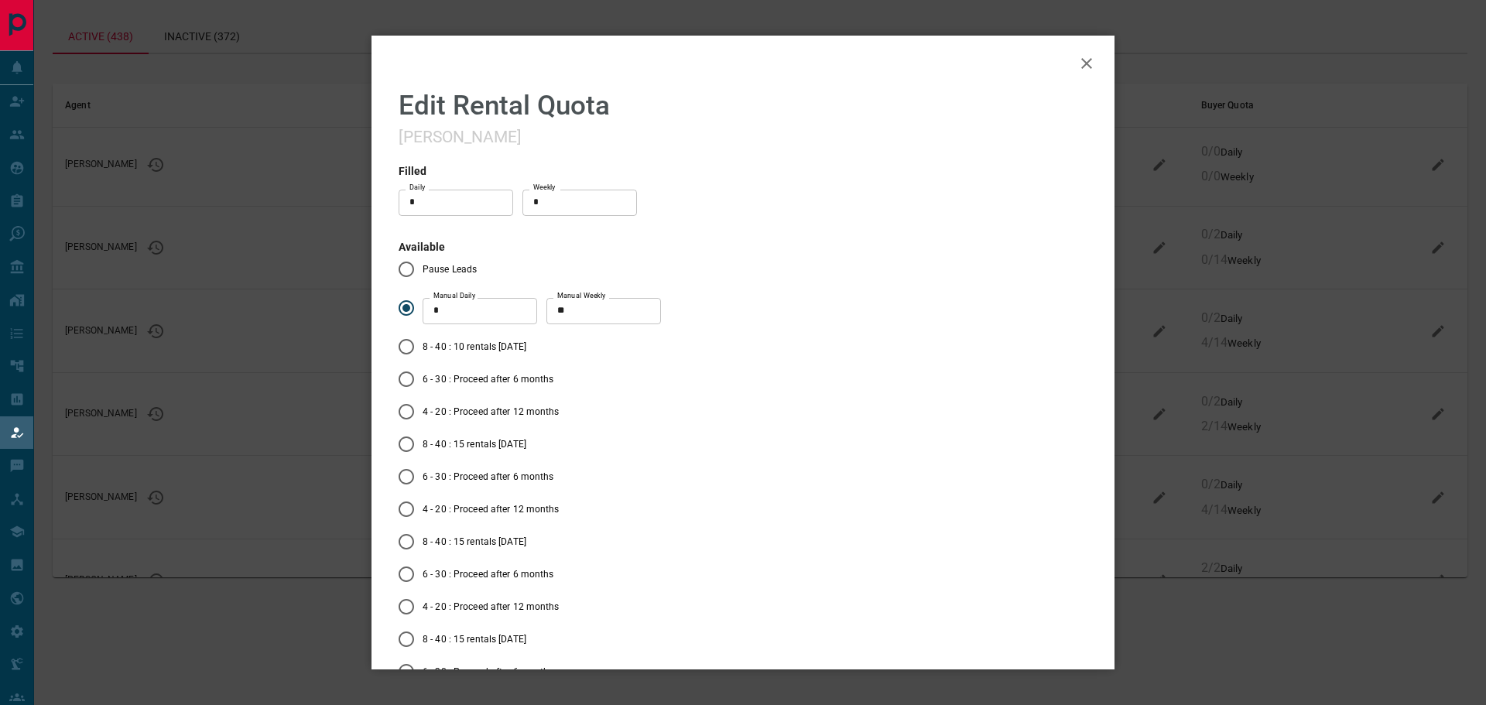
click at [1077, 63] on icon "button" at bounding box center [1086, 63] width 19 height 19
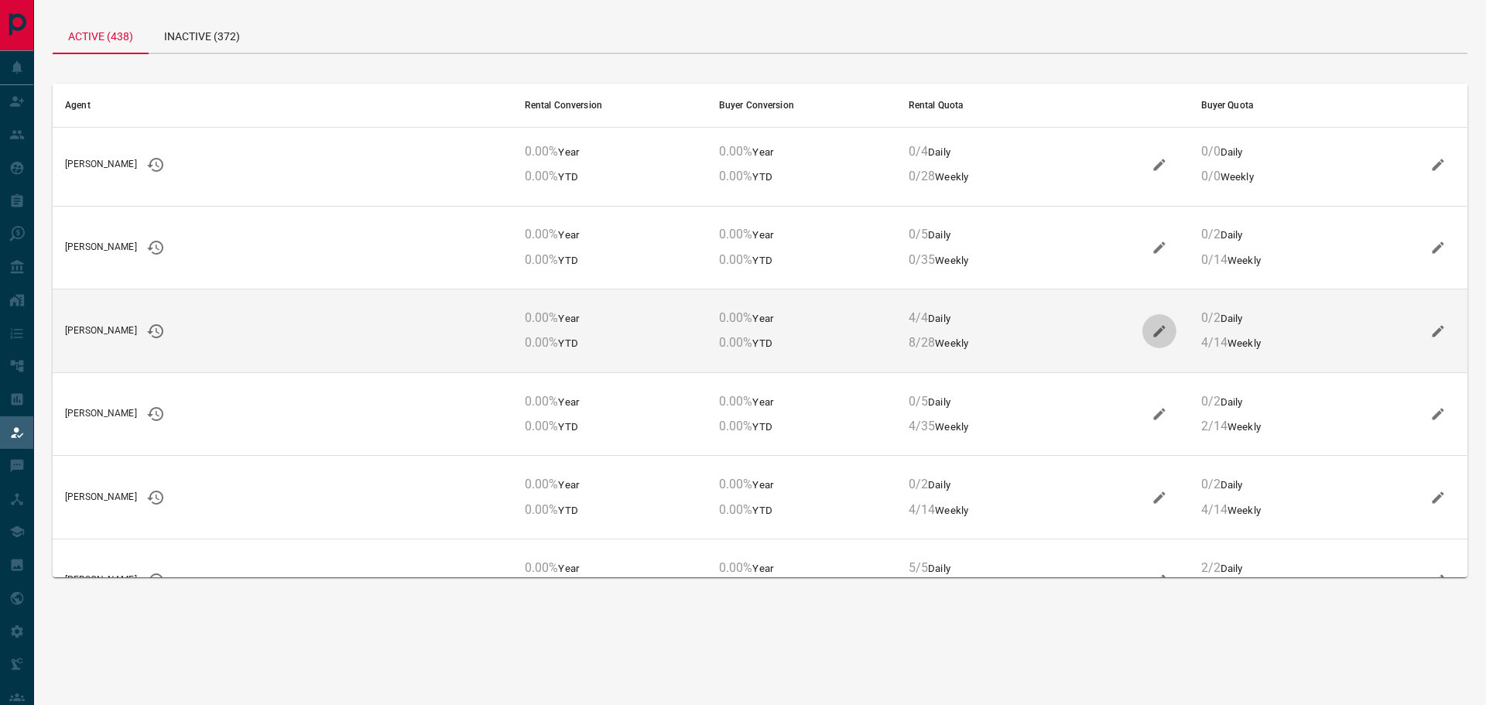
click at [1151, 330] on icon "button" at bounding box center [1158, 330] width 15 height 15
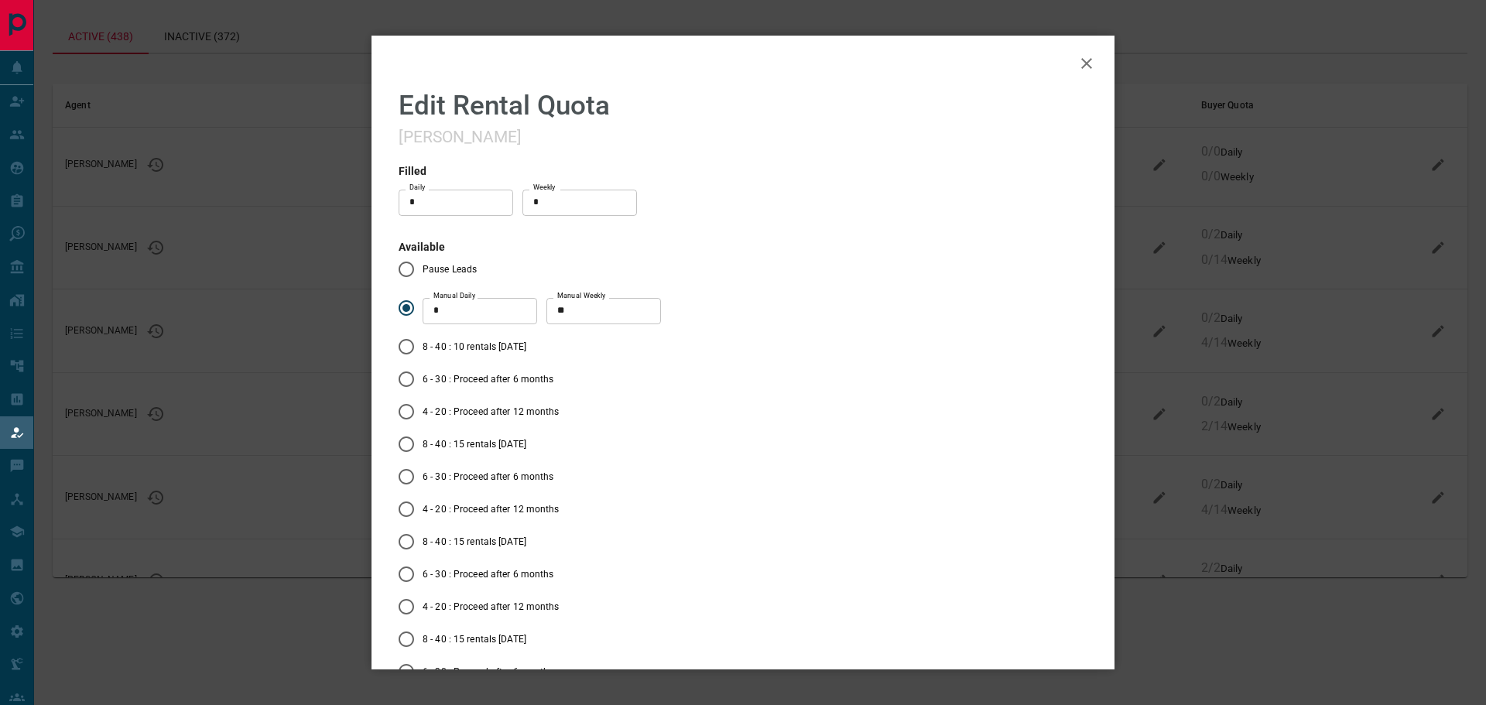
click at [419, 203] on input "*" at bounding box center [455, 203] width 115 height 26
type input "*"
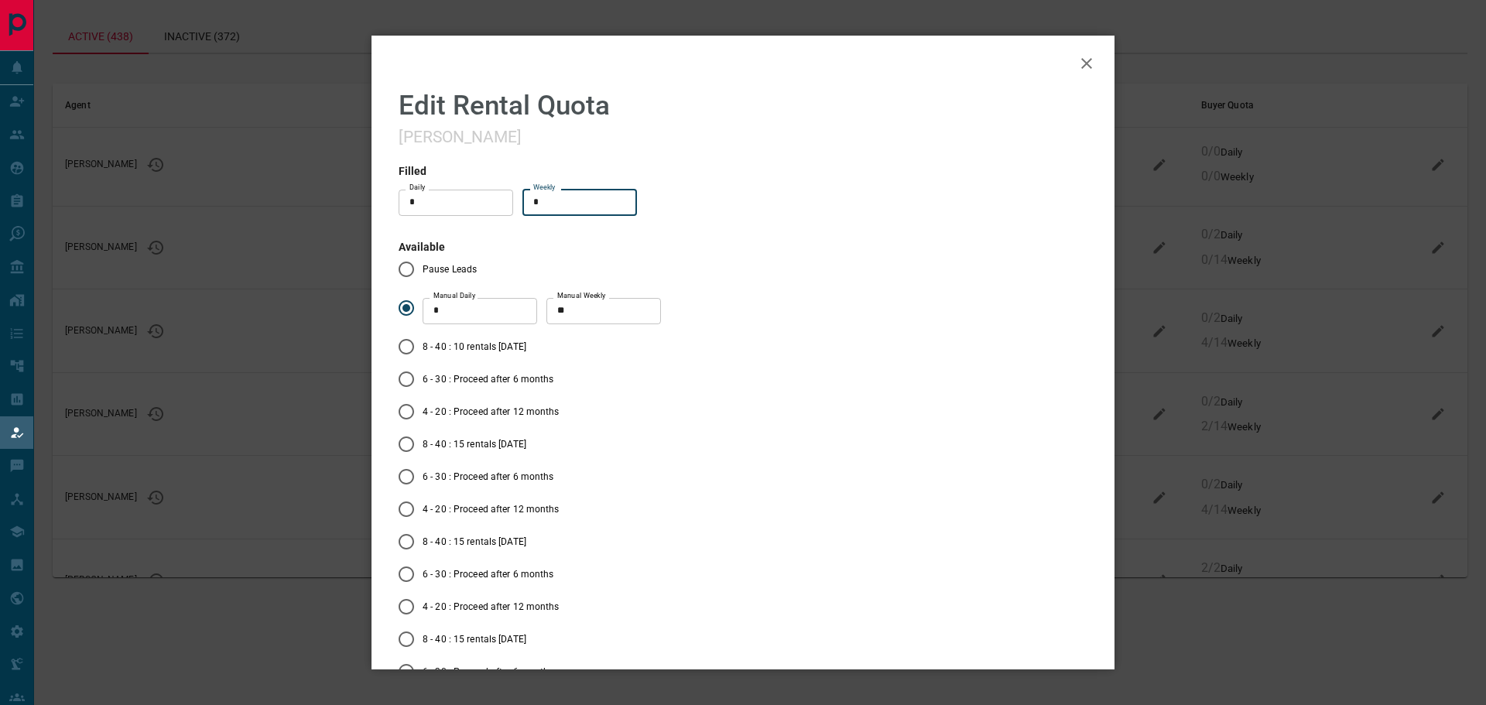
type input "*"
type input "**"
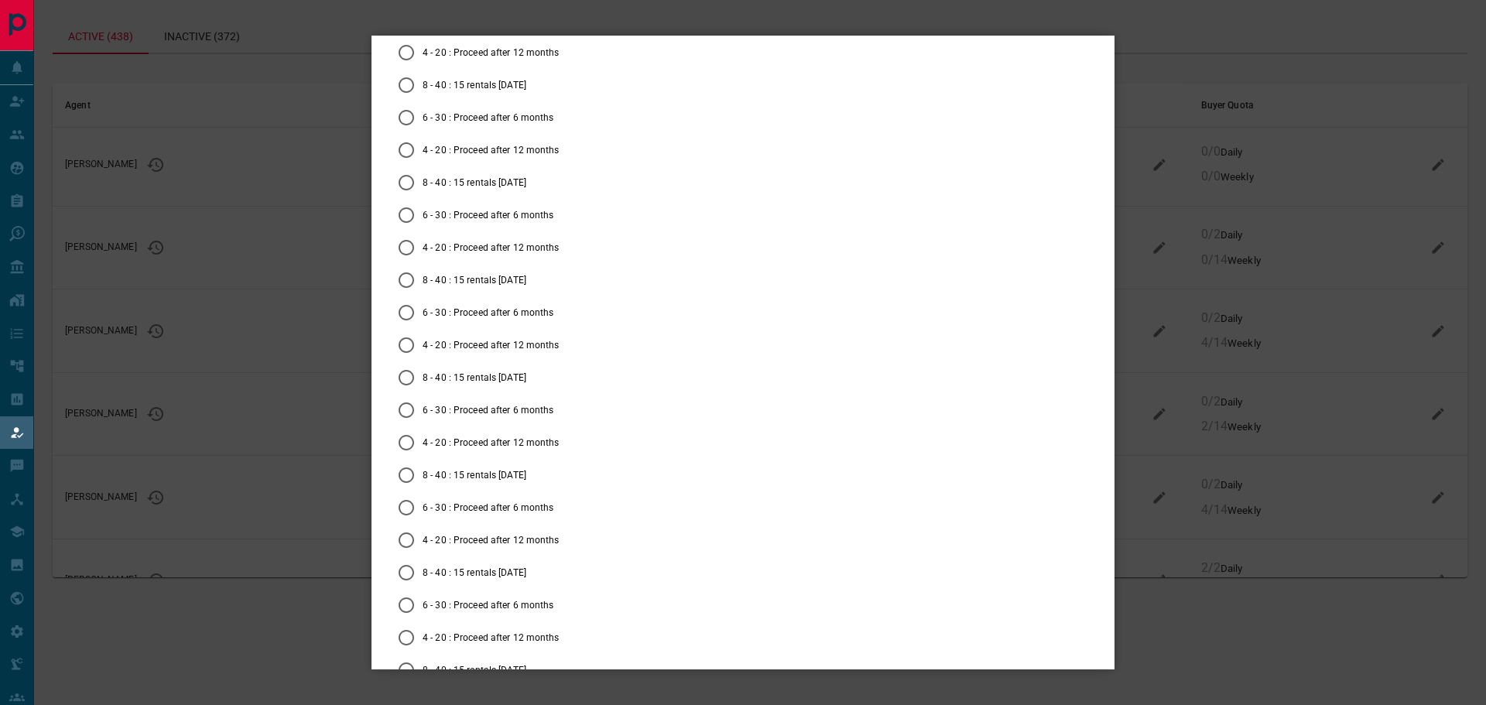
scroll to position [5958, 0]
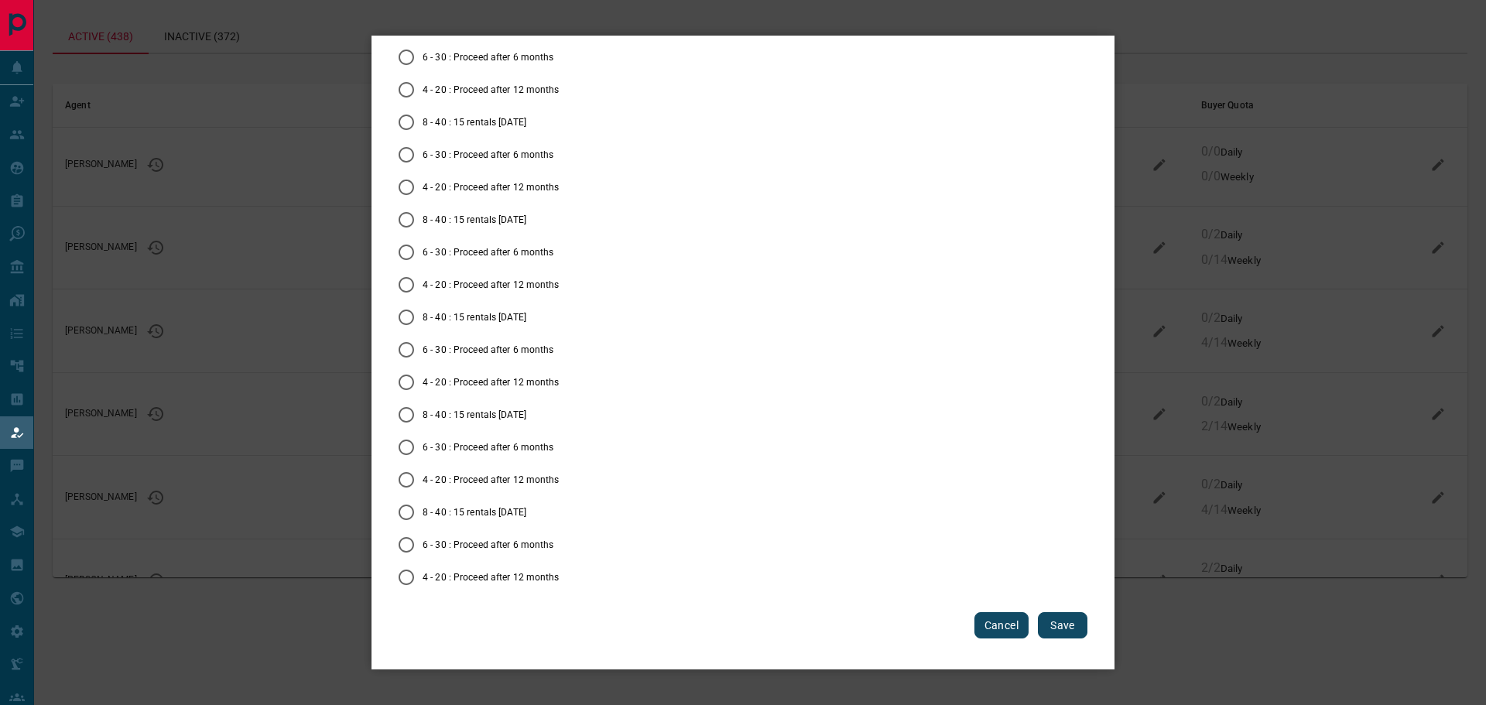
click at [1047, 619] on button "Save" at bounding box center [1063, 625] width 50 height 26
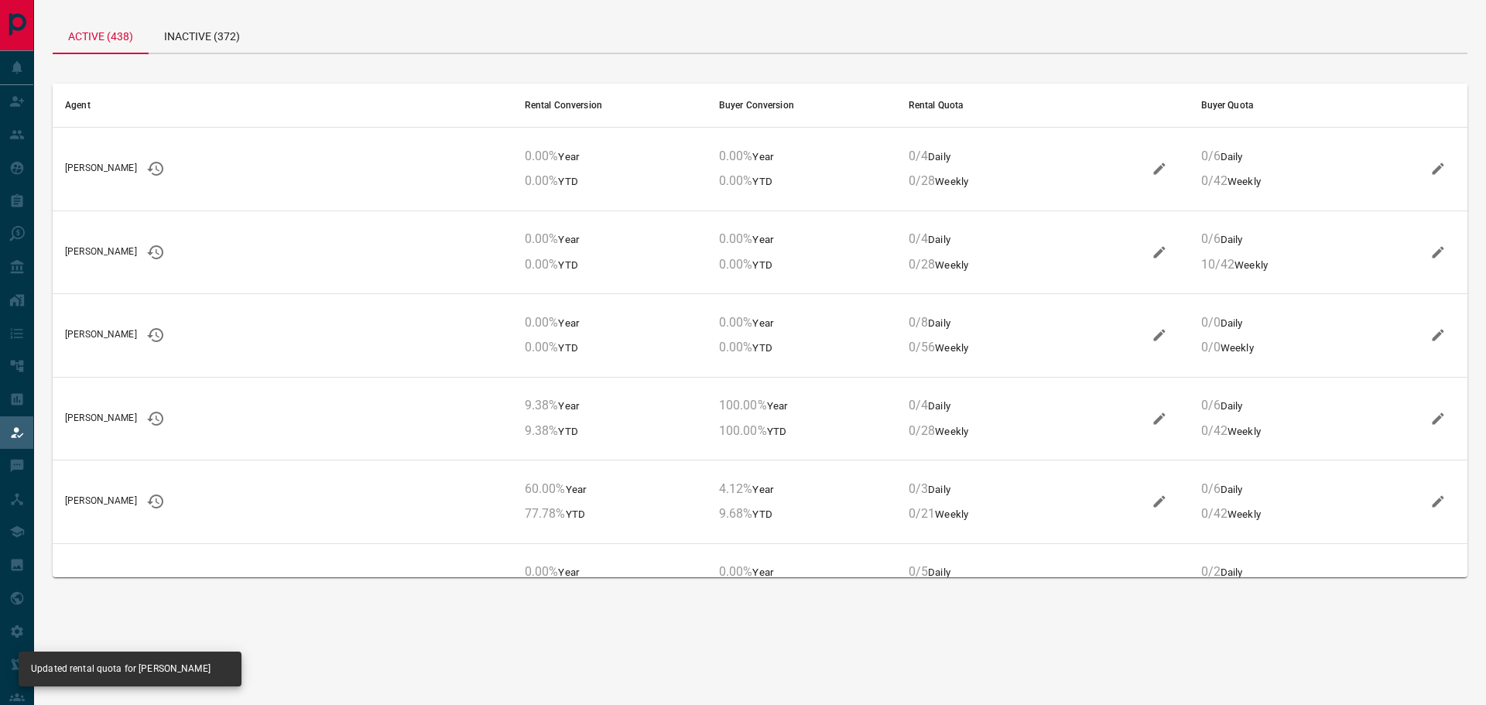
scroll to position [10238, 0]
